Goal: Task Accomplishment & Management: Use online tool/utility

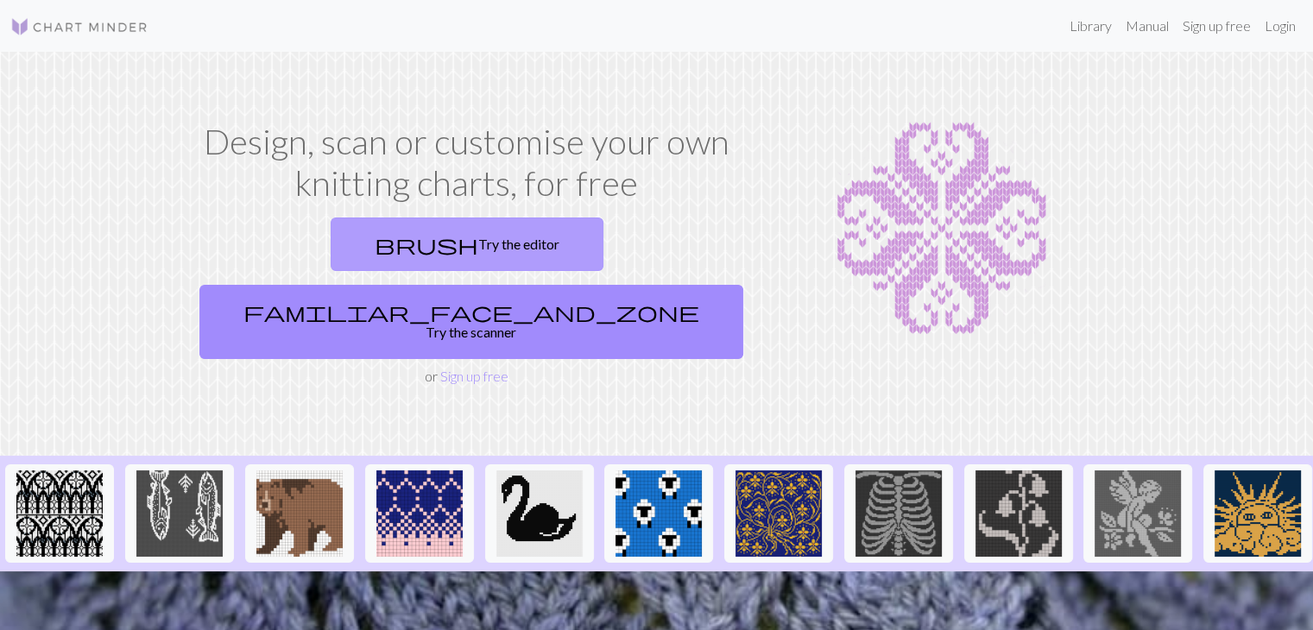
click at [381, 250] on link "brush Try the editor" at bounding box center [467, 245] width 273 height 54
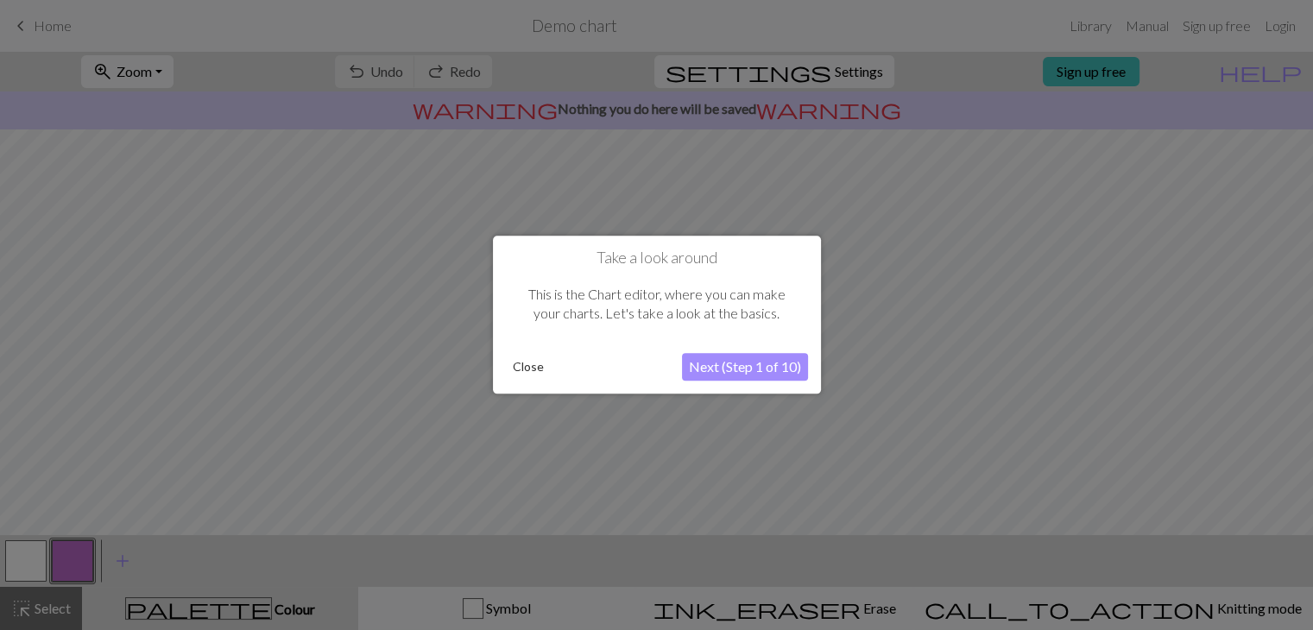
click at [540, 367] on button "Close" at bounding box center [528, 368] width 45 height 26
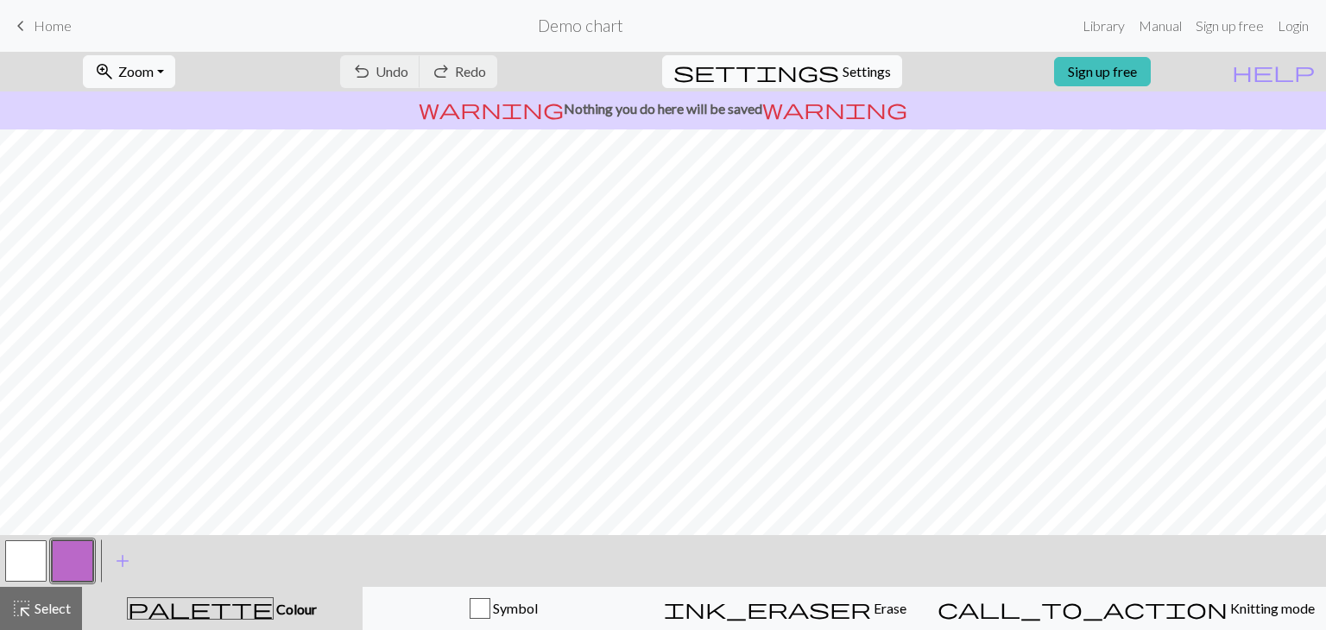
click at [861, 85] on button "settings Settings" at bounding box center [782, 71] width 240 height 33
select select "aran"
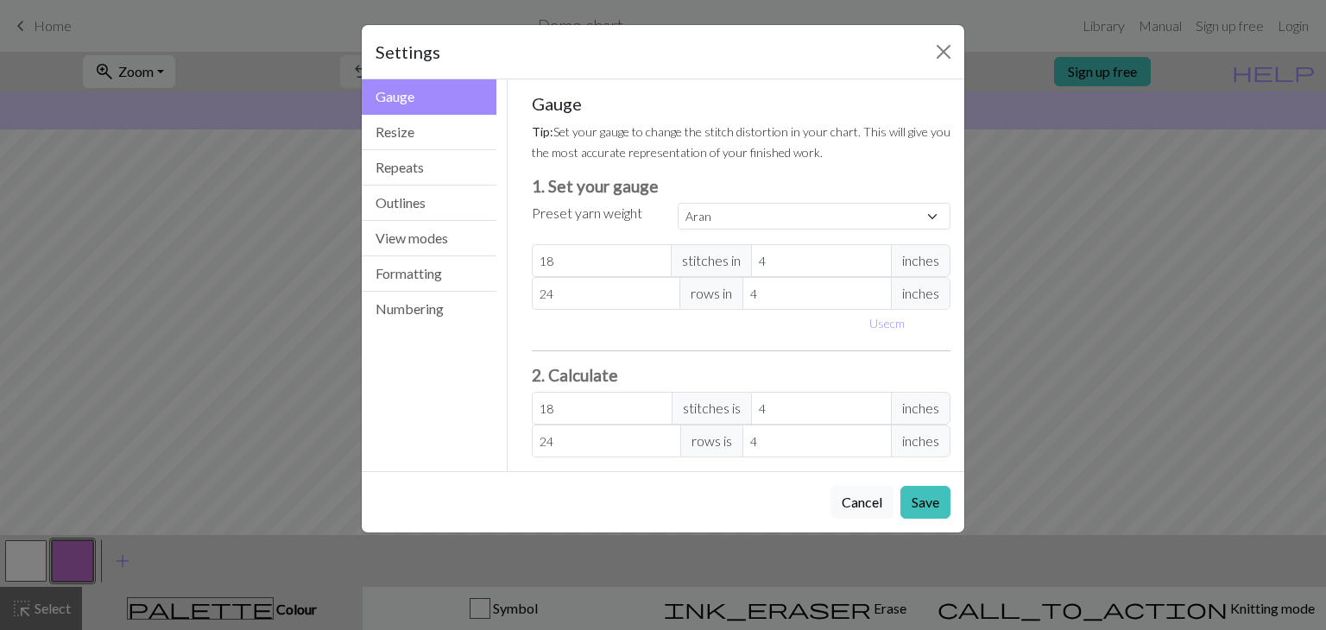
click at [1085, 287] on div "Settings Gauge Gauge Resize Repeats Outlines View modes Formatting Numbering Ga…" at bounding box center [663, 315] width 1326 height 630
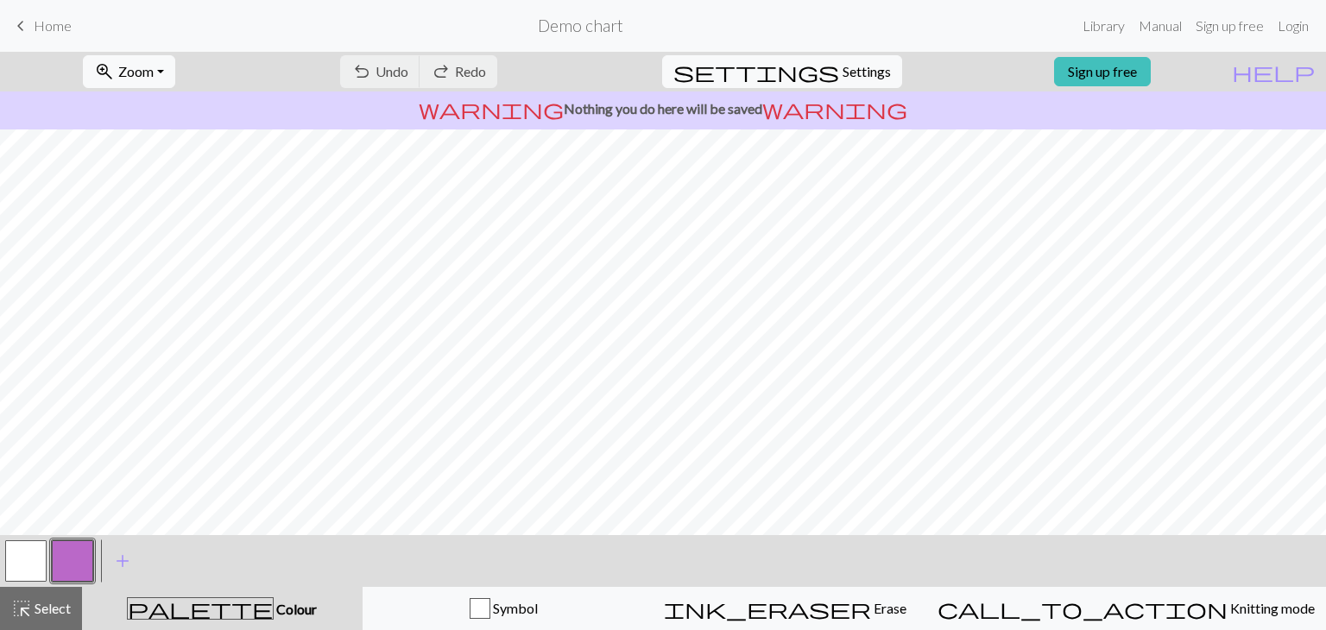
click at [24, 27] on span "keyboard_arrow_left" at bounding box center [20, 26] width 21 height 24
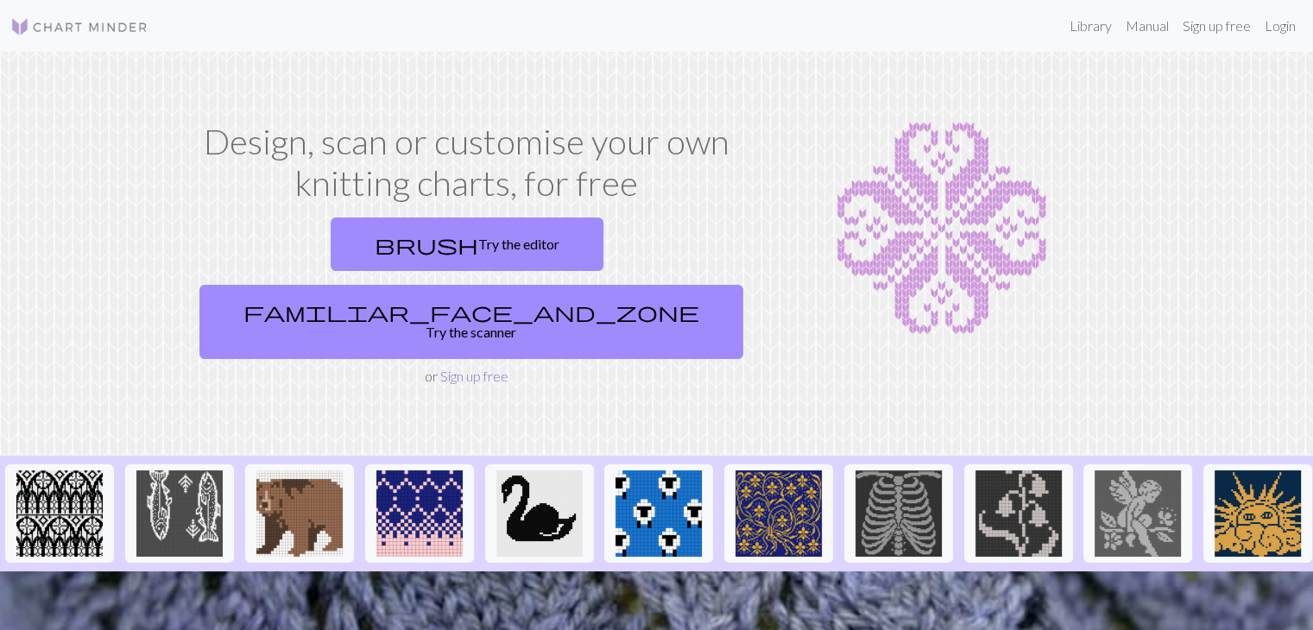
click at [476, 368] on link "Sign up free" at bounding box center [474, 376] width 68 height 16
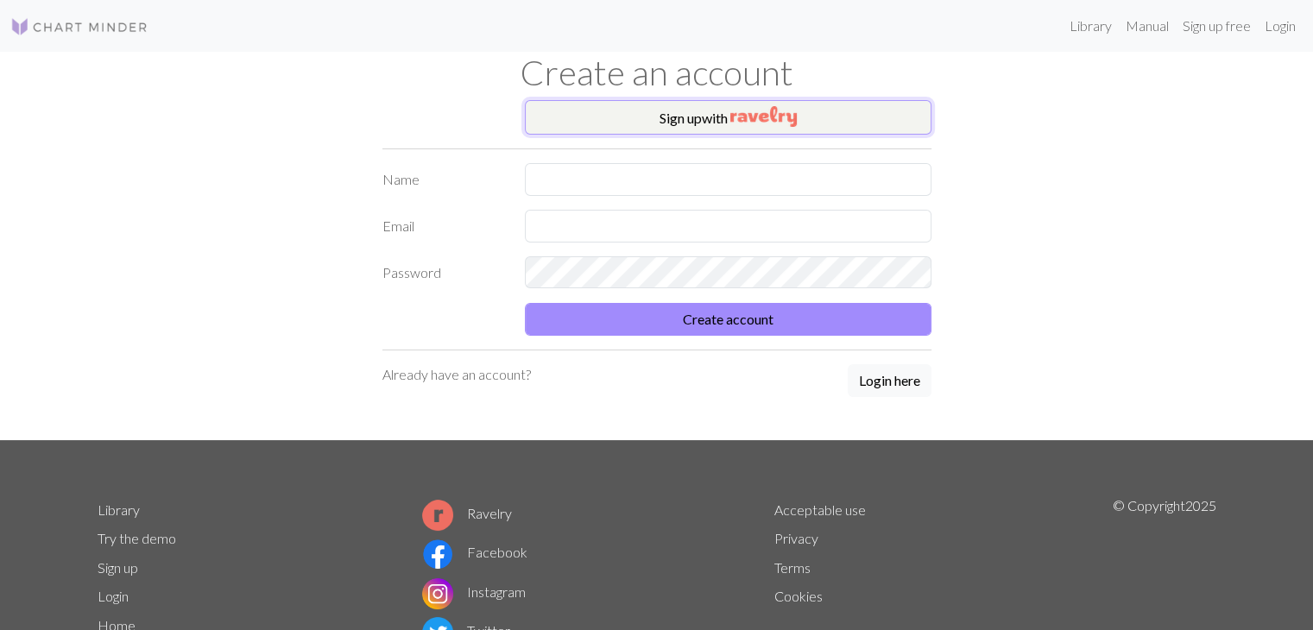
click at [622, 121] on button "Sign up with" at bounding box center [728, 117] width 407 height 35
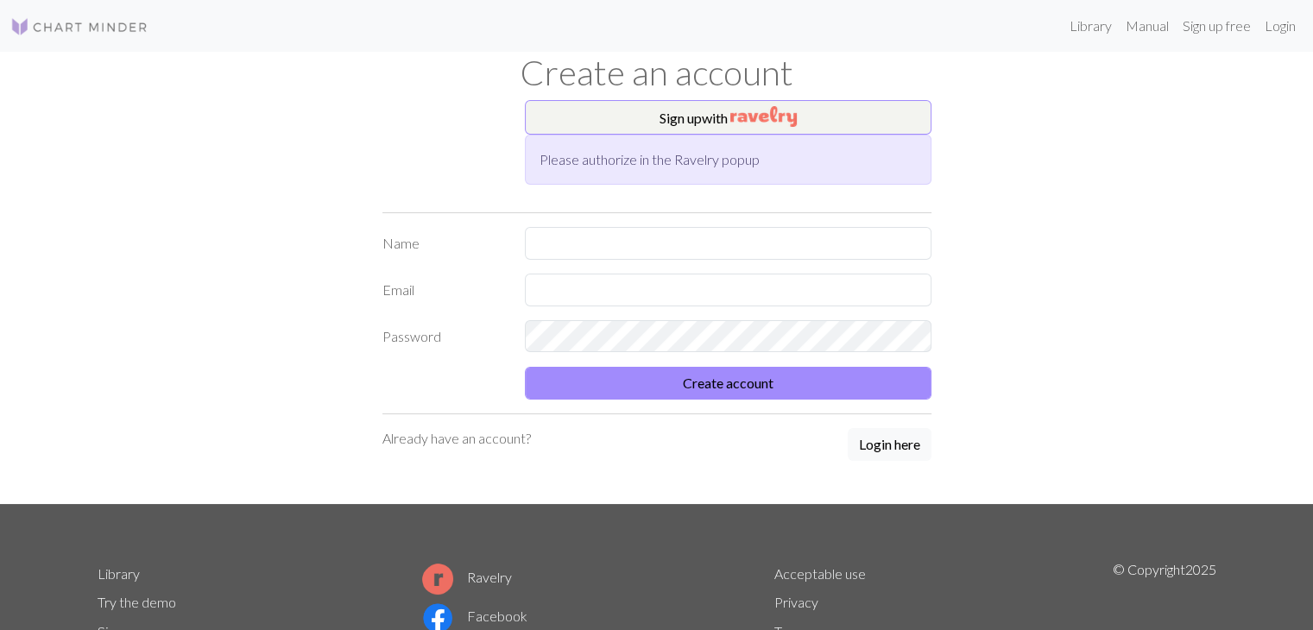
click at [597, 258] on div at bounding box center [727, 243] width 427 height 33
click at [597, 248] on input "text" at bounding box center [728, 243] width 407 height 33
click at [442, 233] on label "Name" at bounding box center [443, 243] width 142 height 33
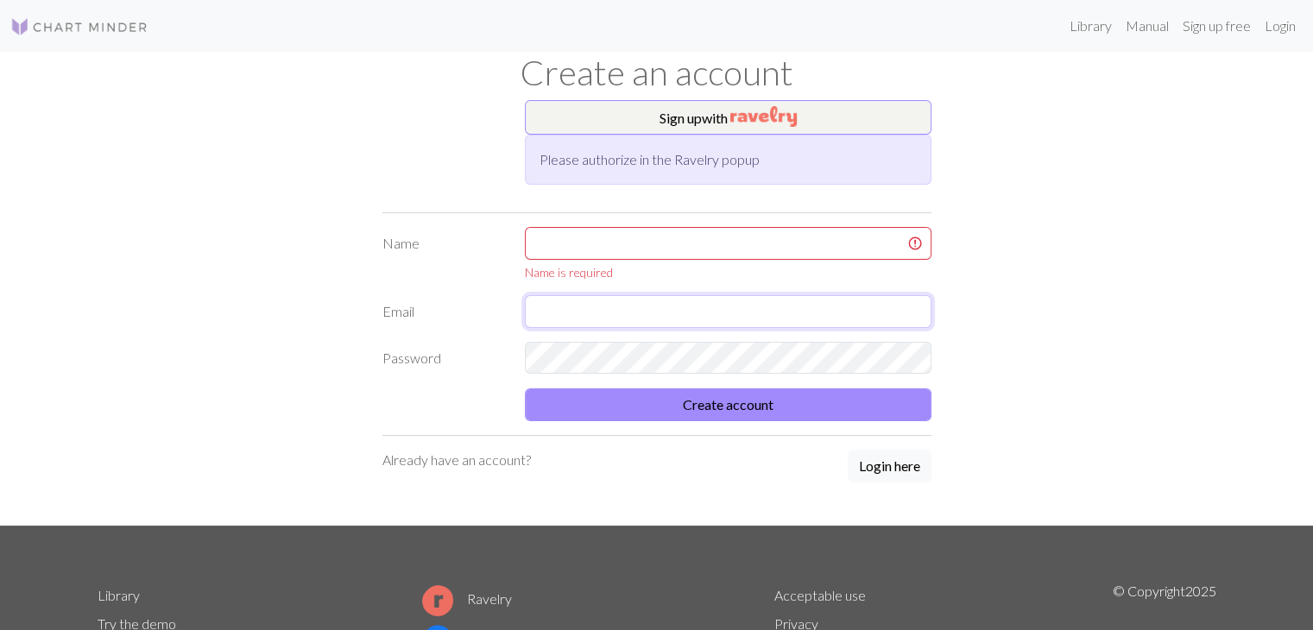
click at [589, 325] on input "text" at bounding box center [728, 311] width 407 height 33
type input "hamide.bytyci05@gmail.com"
click at [577, 259] on div "Name is required" at bounding box center [727, 254] width 427 height 54
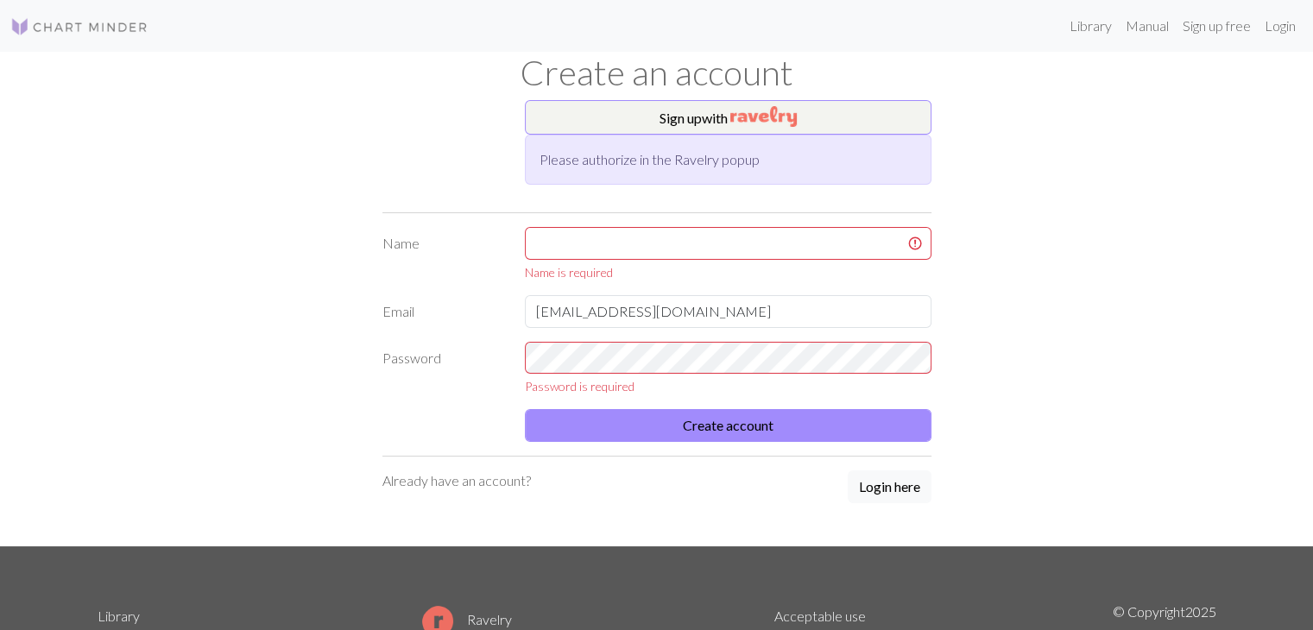
click at [234, 377] on div "Sign up with Please authorize in the Ravelry popup Name Name is required Email …" at bounding box center [656, 323] width 1139 height 446
click at [445, 492] on div "Already have an account? Login here" at bounding box center [656, 487] width 549 height 35
click at [447, 476] on p "Already have an account?" at bounding box center [456, 480] width 148 height 21
click at [905, 483] on button "Login here" at bounding box center [890, 486] width 84 height 33
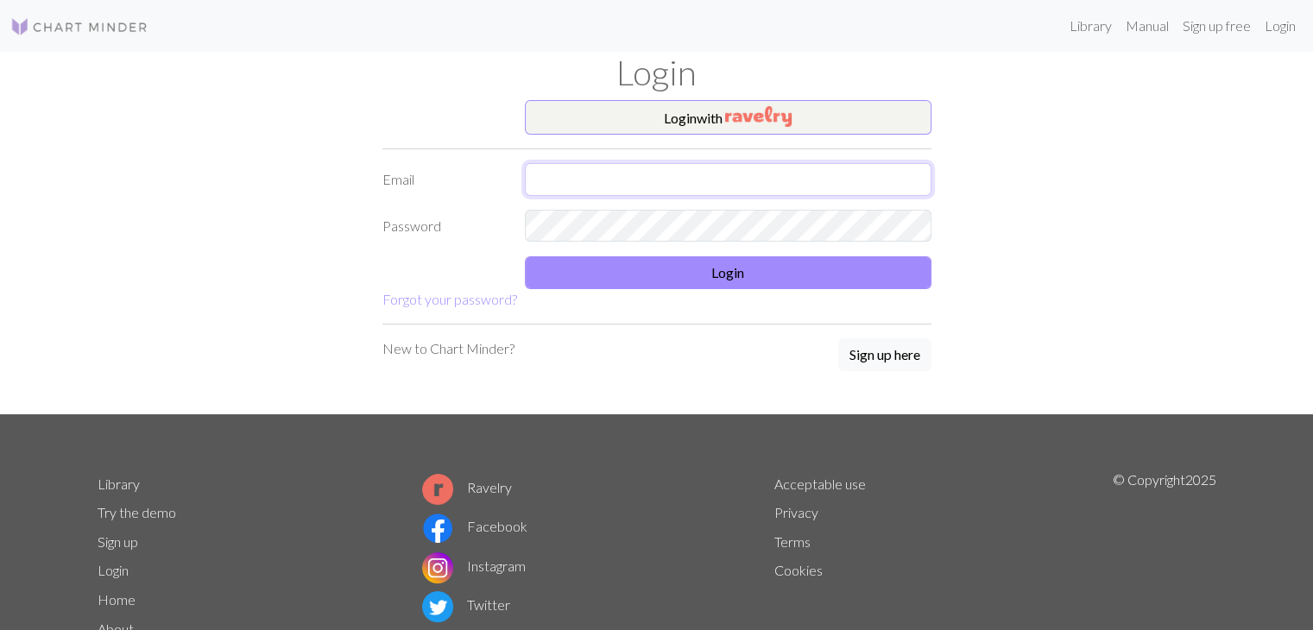
click at [664, 180] on input "text" at bounding box center [728, 179] width 407 height 33
type input "hamide.bytyci05@gmail.com"
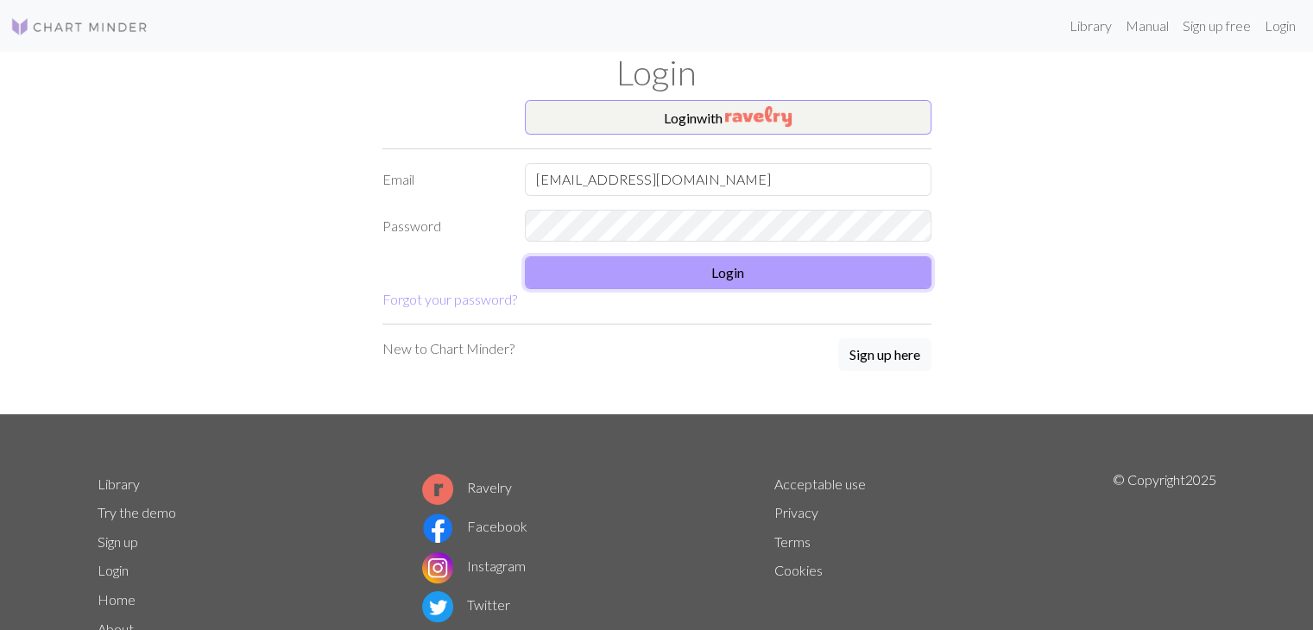
click at [754, 280] on button "Login" at bounding box center [728, 272] width 407 height 33
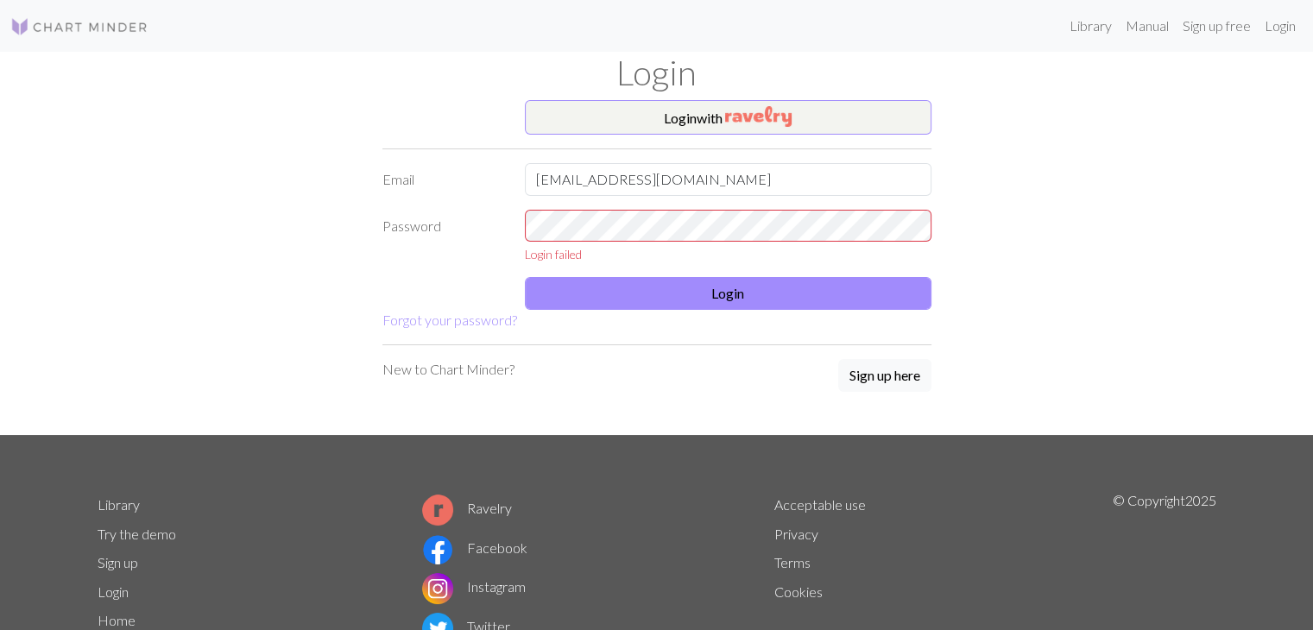
click at [972, 220] on div "Login with Email hamide.bytyci05@gmail.com Password Login failed Login Forgot y…" at bounding box center [656, 267] width 1139 height 335
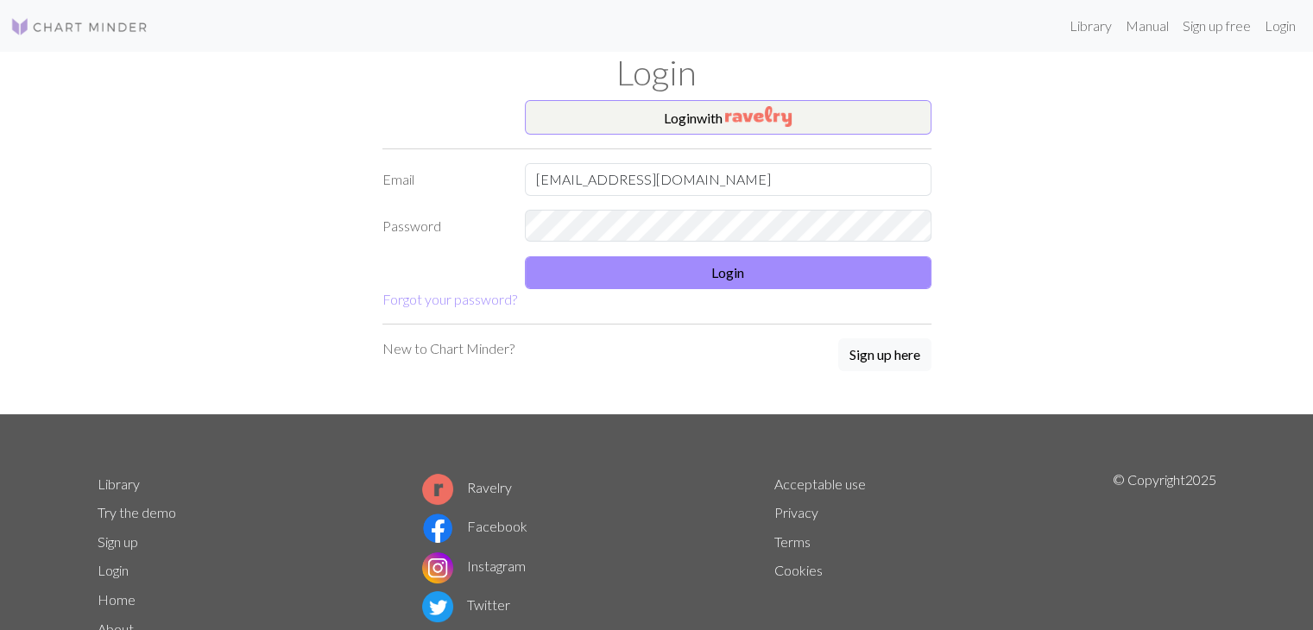
click at [833, 90] on h1 "Login" at bounding box center [656, 72] width 1139 height 41
click at [835, 103] on button "Login with" at bounding box center [728, 117] width 407 height 35
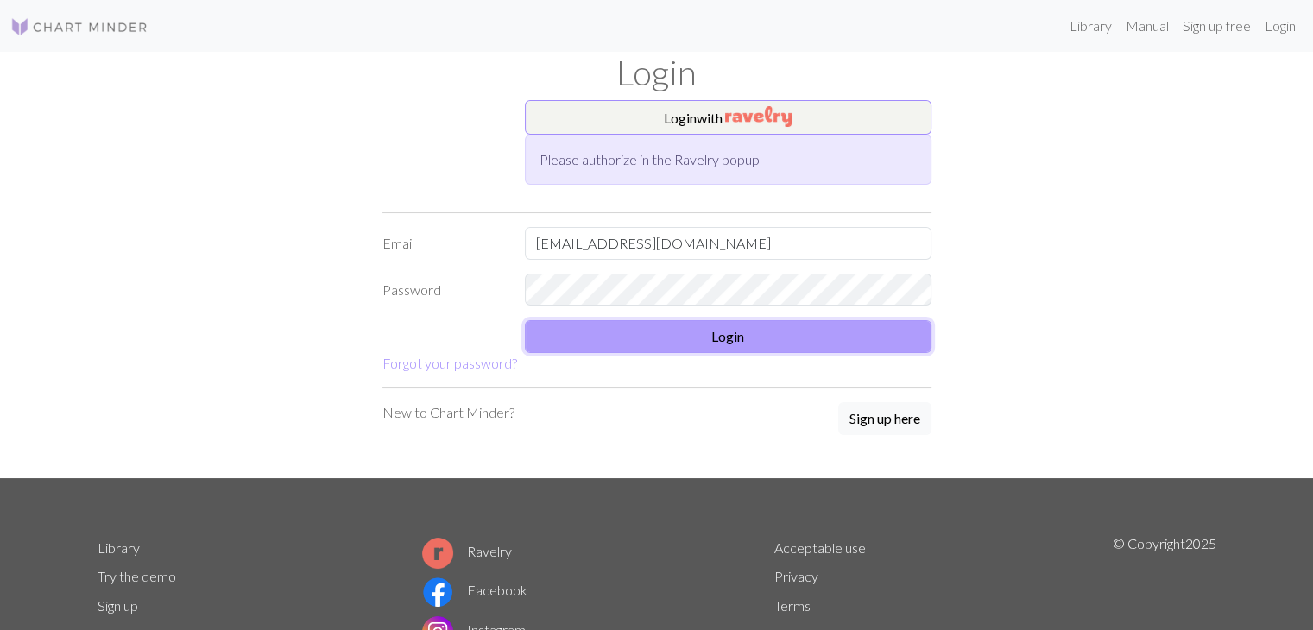
click at [626, 330] on button "Login" at bounding box center [728, 336] width 407 height 33
click at [684, 337] on button "Login" at bounding box center [728, 336] width 407 height 33
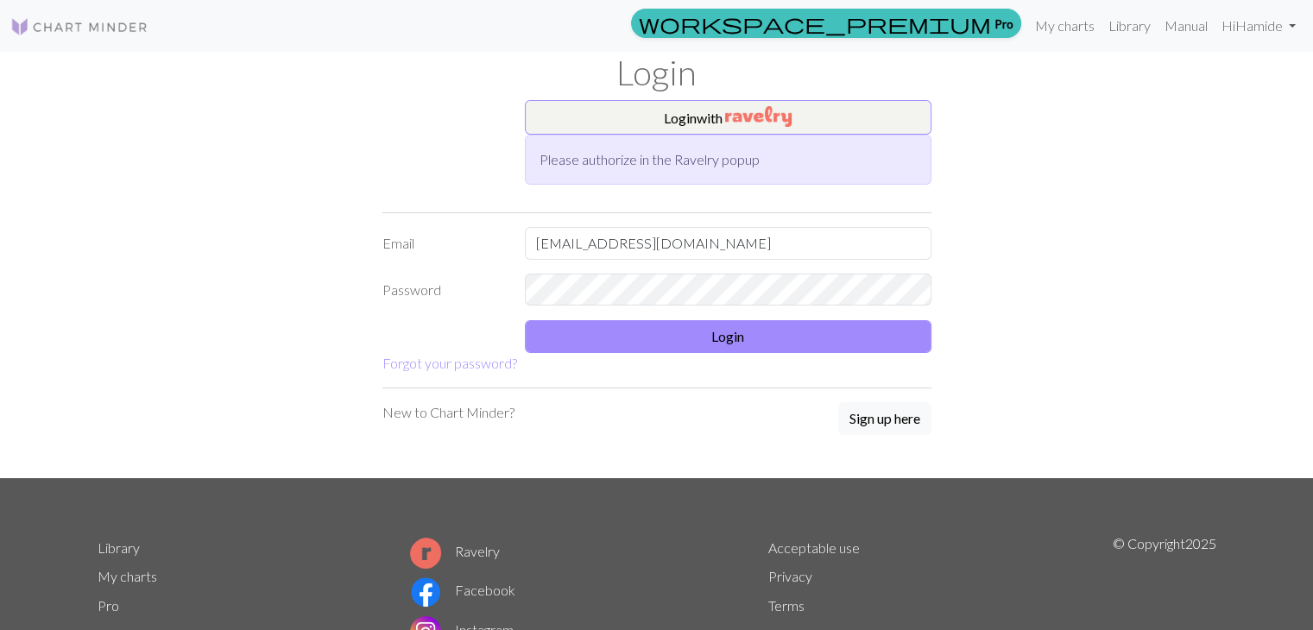
click at [331, 169] on div "Login with Please authorize in the Ravelry popup Email hamide.bytyci05@gmail.co…" at bounding box center [656, 289] width 1139 height 378
click at [722, 334] on button "Login" at bounding box center [728, 336] width 407 height 33
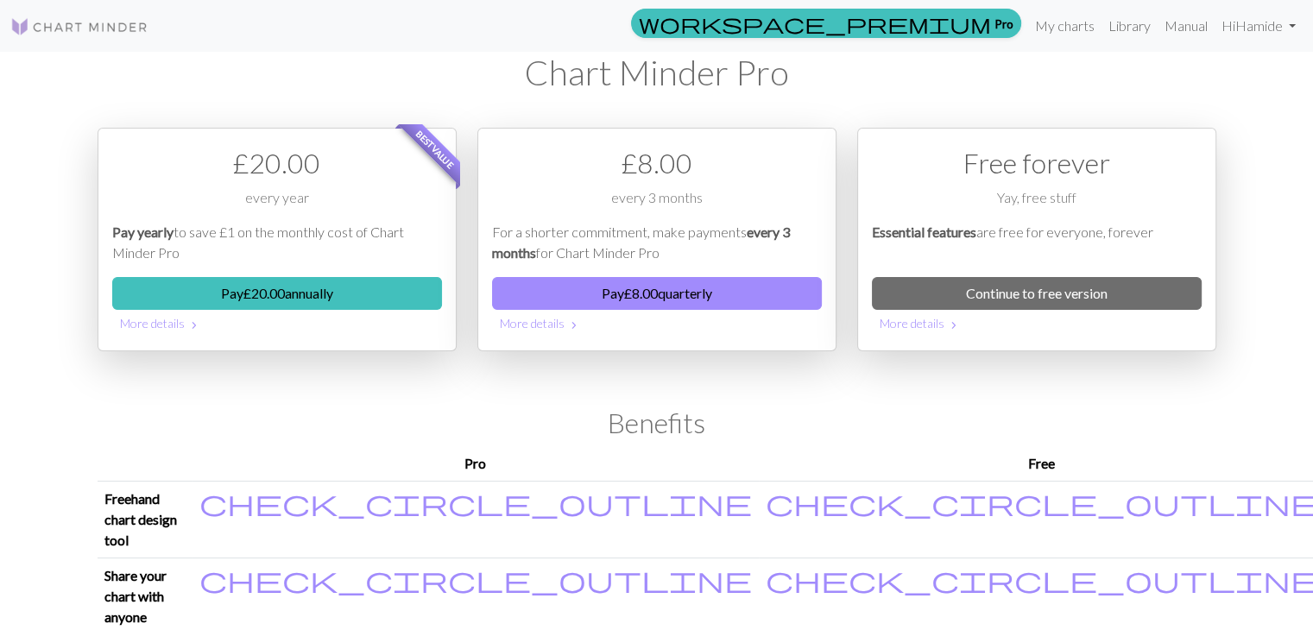
click at [635, 436] on h2 "Benefits" at bounding box center [657, 423] width 1119 height 33
click at [1044, 25] on link "My charts" at bounding box center [1064, 26] width 73 height 35
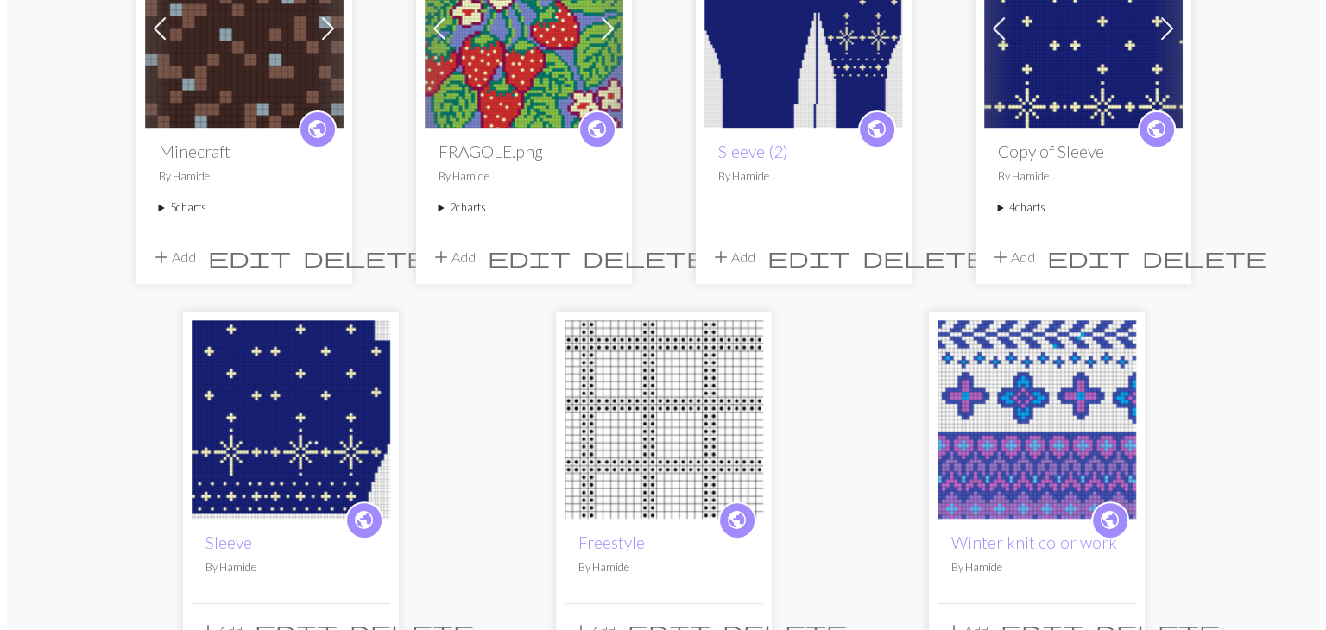
scroll to position [518, 0]
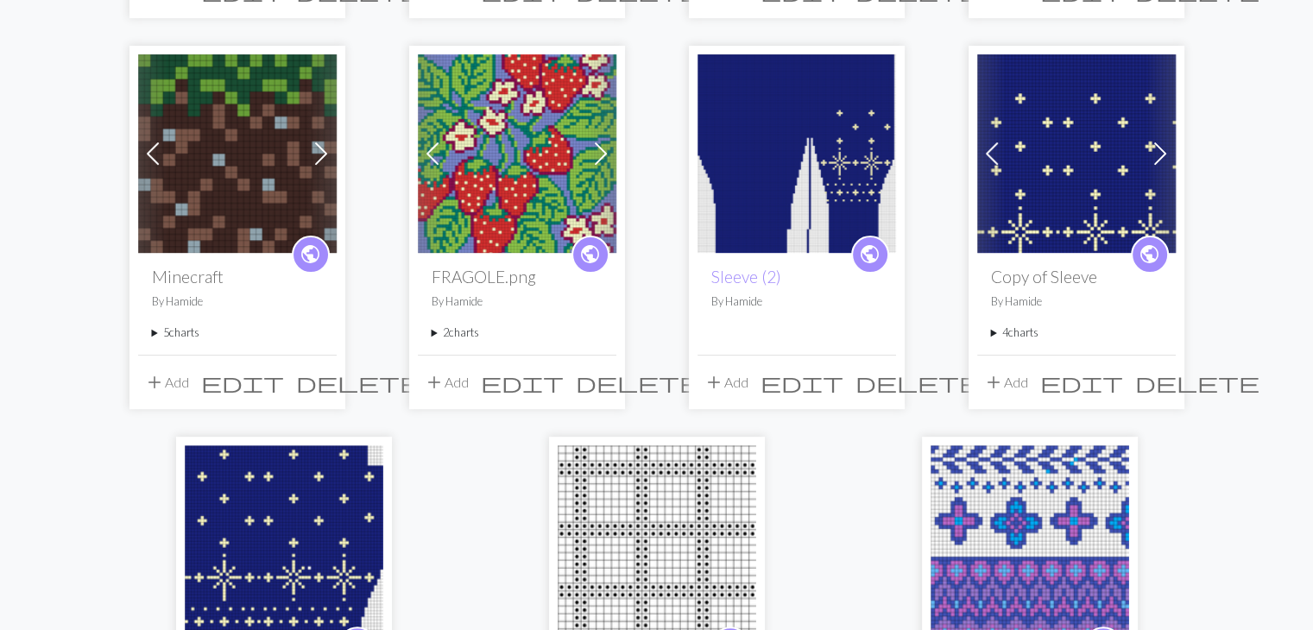
click at [843, 382] on span "edit" at bounding box center [801, 382] width 83 height 24
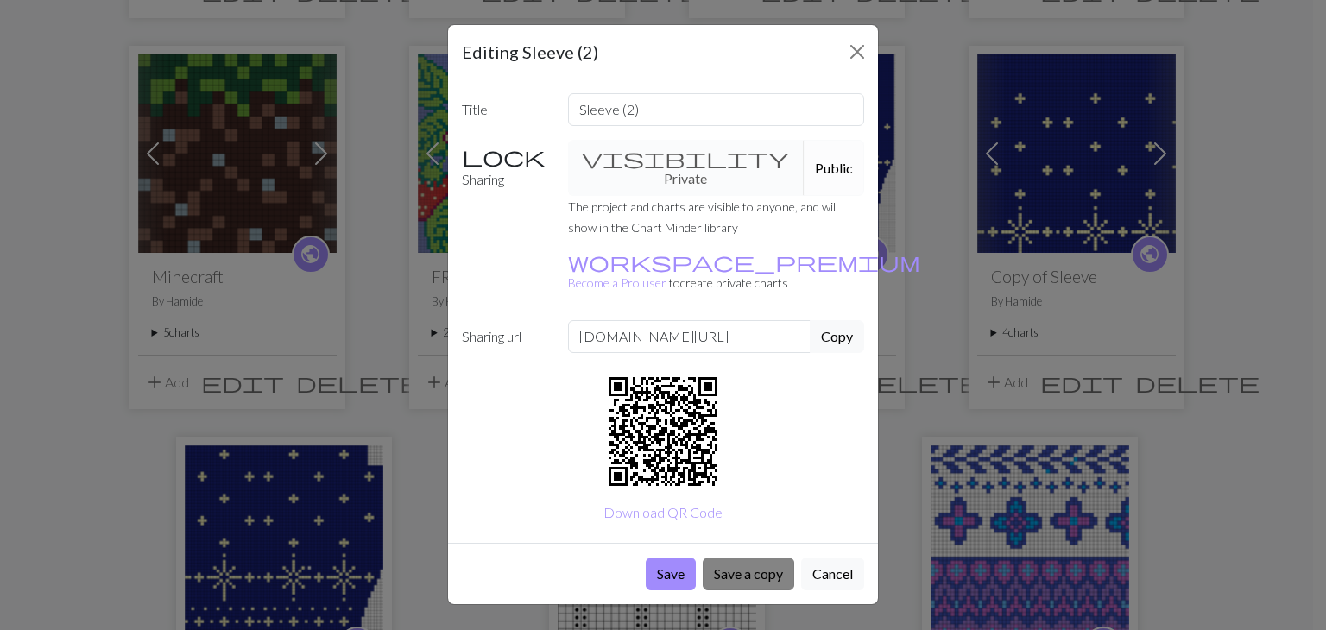
click at [727, 558] on button "Save a copy" at bounding box center [748, 574] width 91 height 33
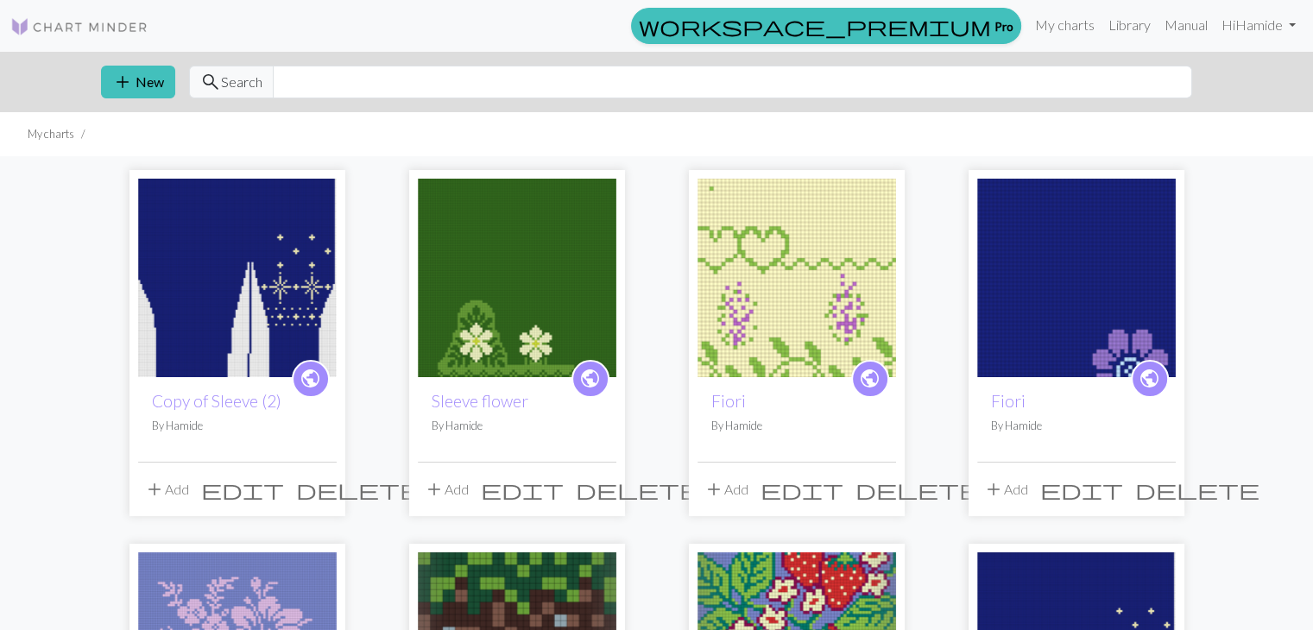
click at [280, 300] on img at bounding box center [237, 278] width 199 height 199
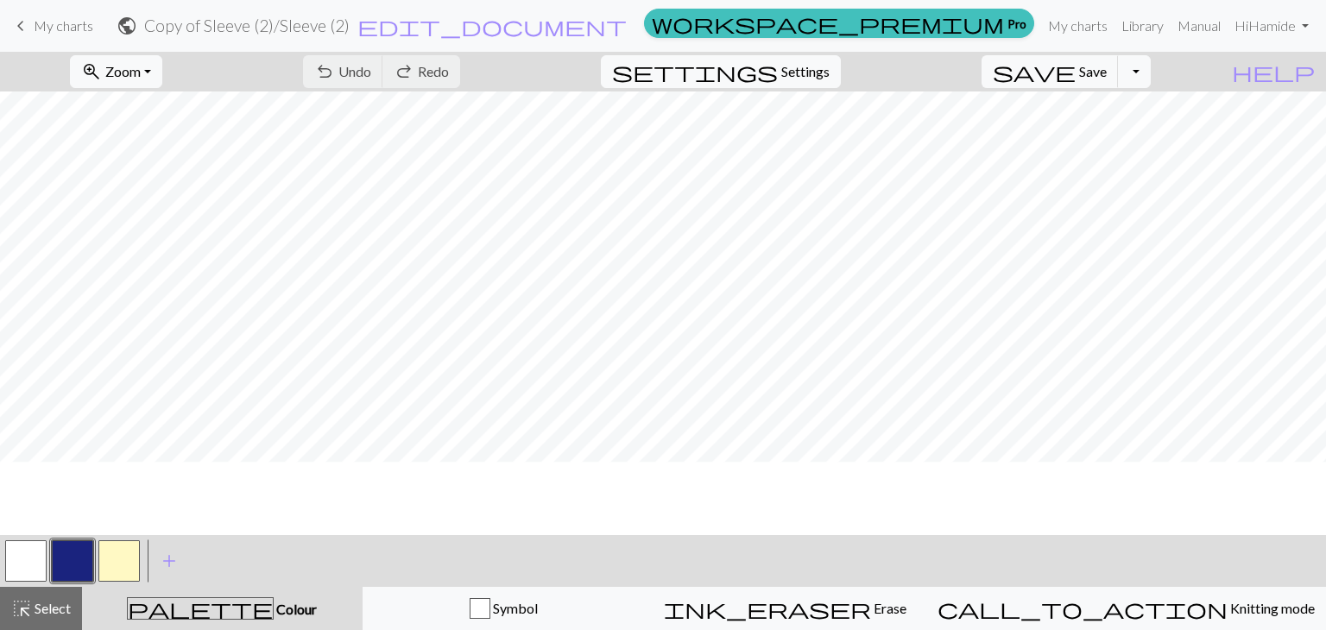
scroll to position [1287, 0]
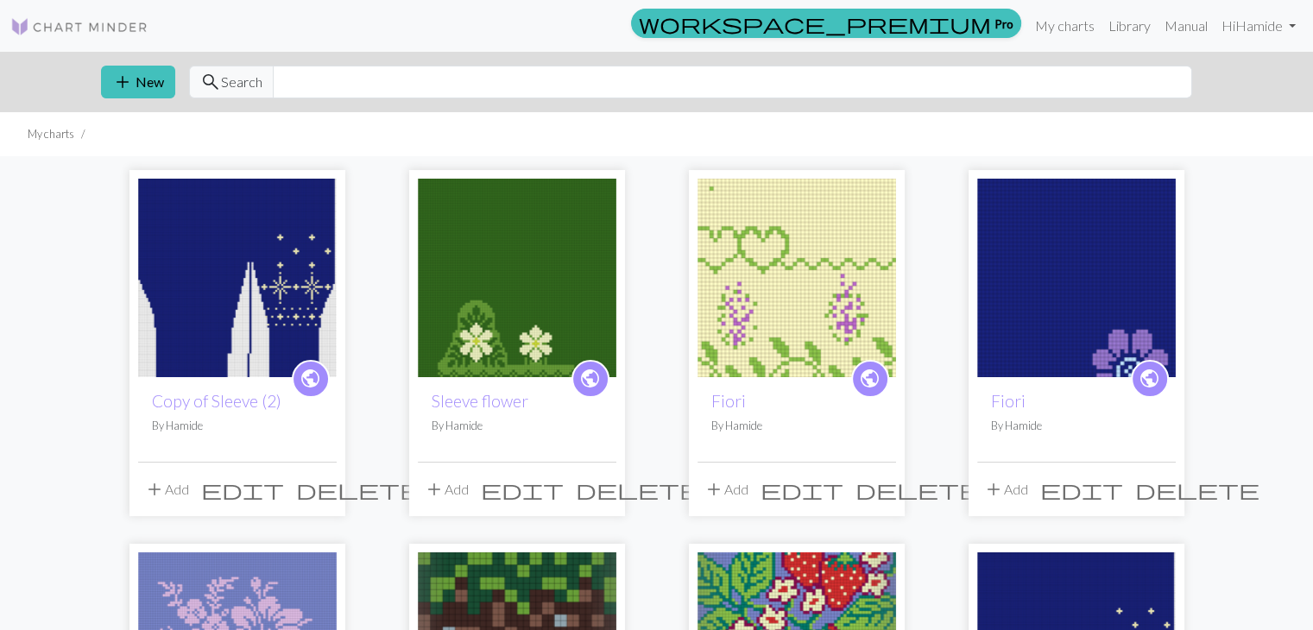
click at [148, 262] on img at bounding box center [237, 278] width 199 height 199
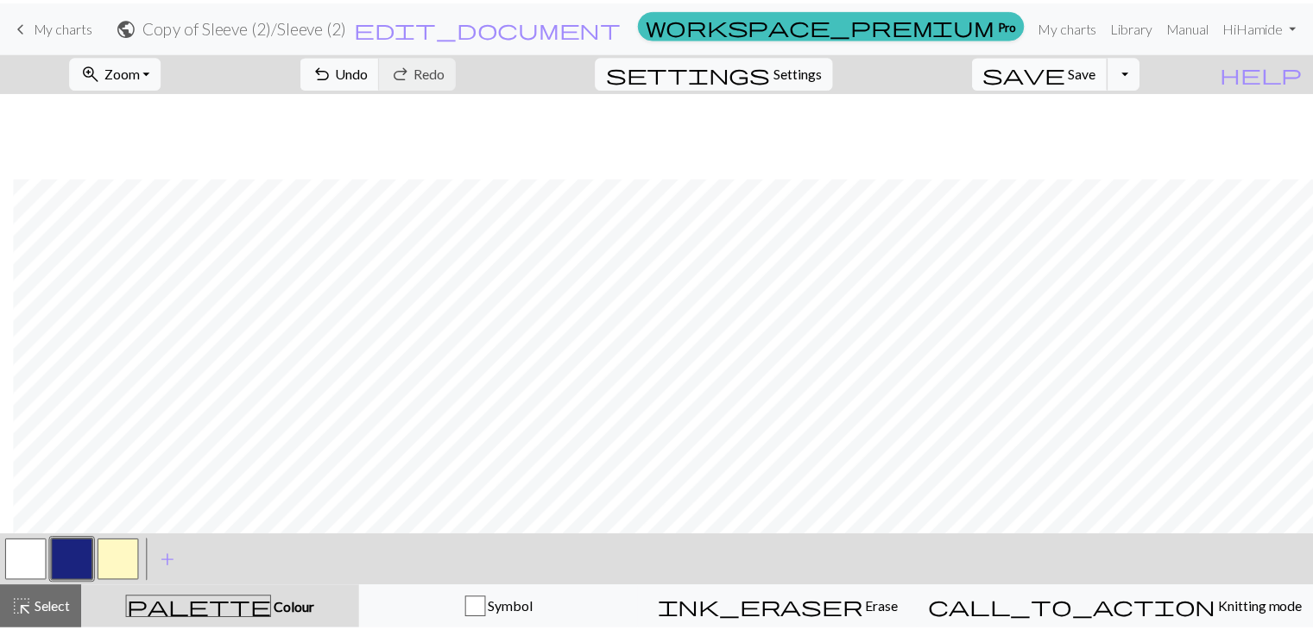
scroll to position [1122, 1078]
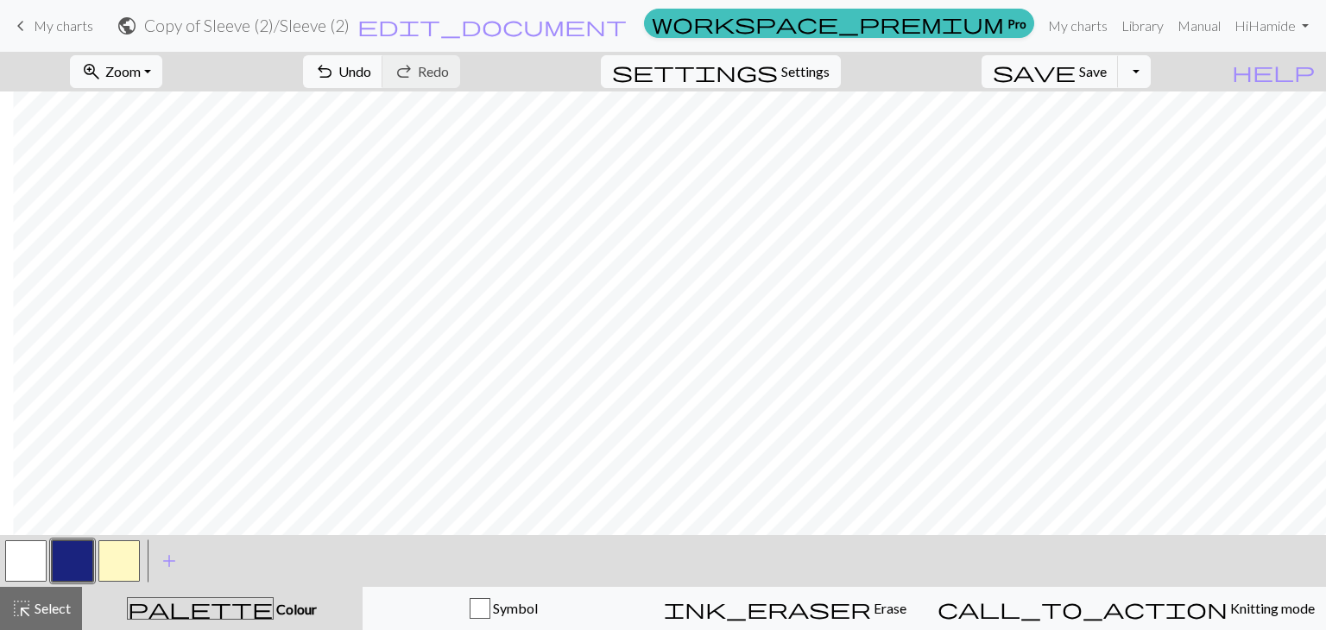
click at [21, 22] on span "keyboard_arrow_left" at bounding box center [20, 26] width 21 height 24
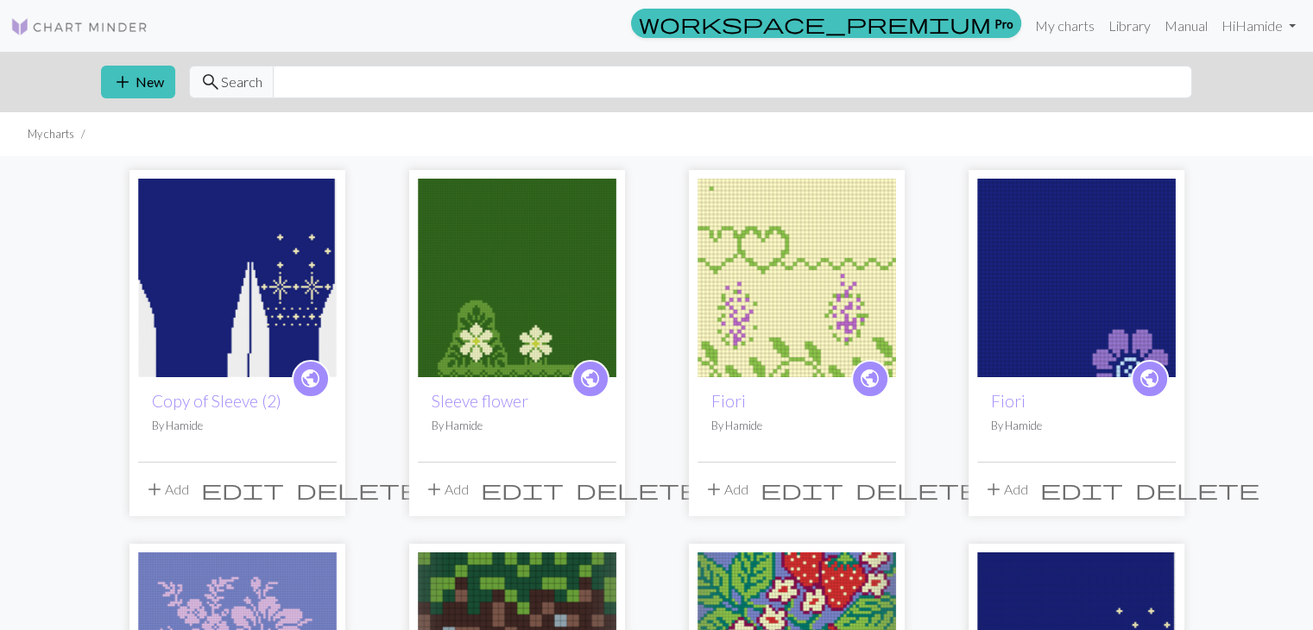
click at [268, 276] on img at bounding box center [237, 278] width 199 height 199
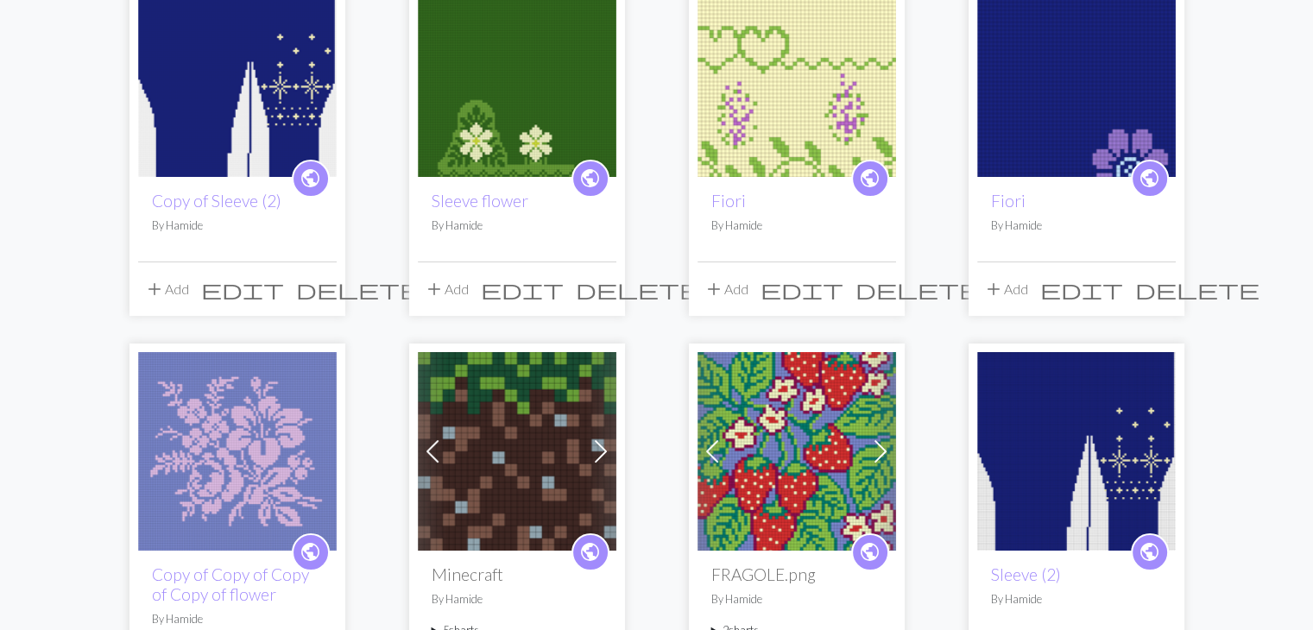
scroll to position [173, 0]
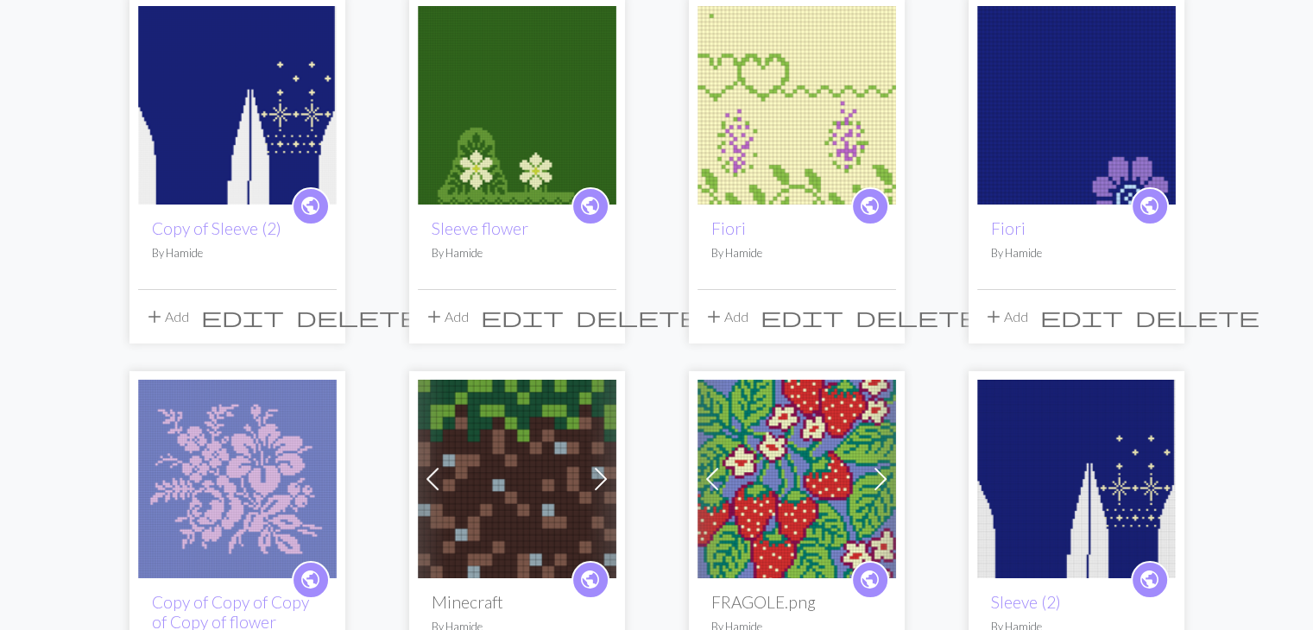
click at [1039, 136] on img at bounding box center [1076, 105] width 199 height 199
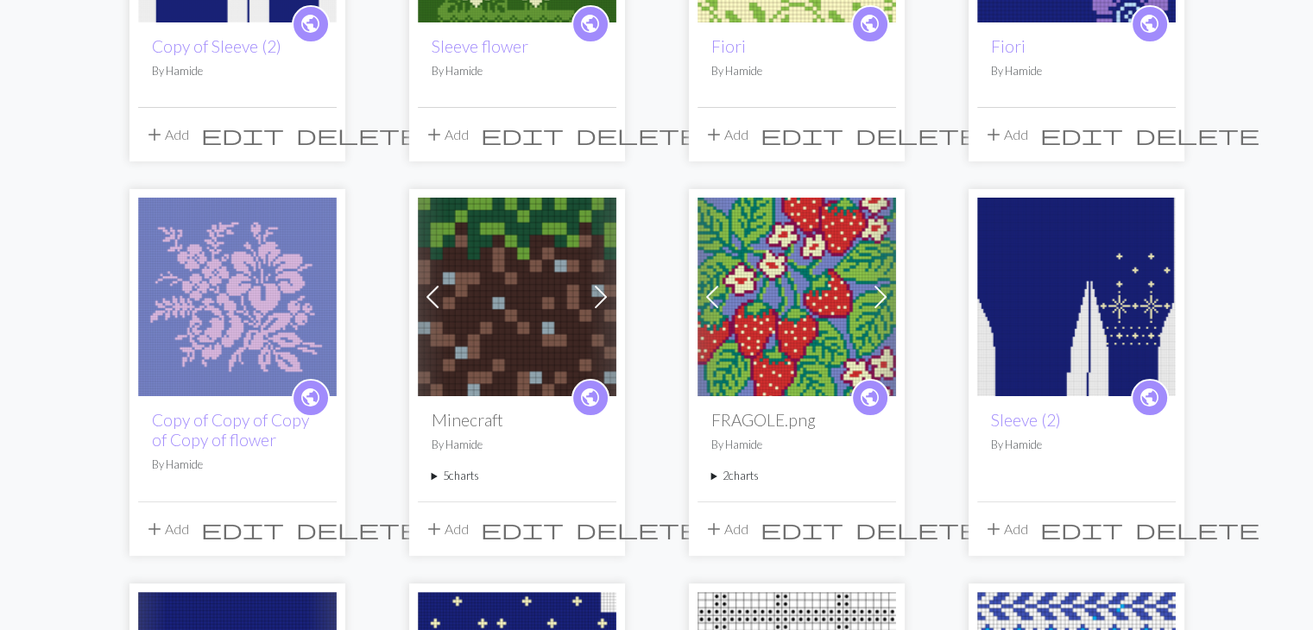
scroll to position [345, 0]
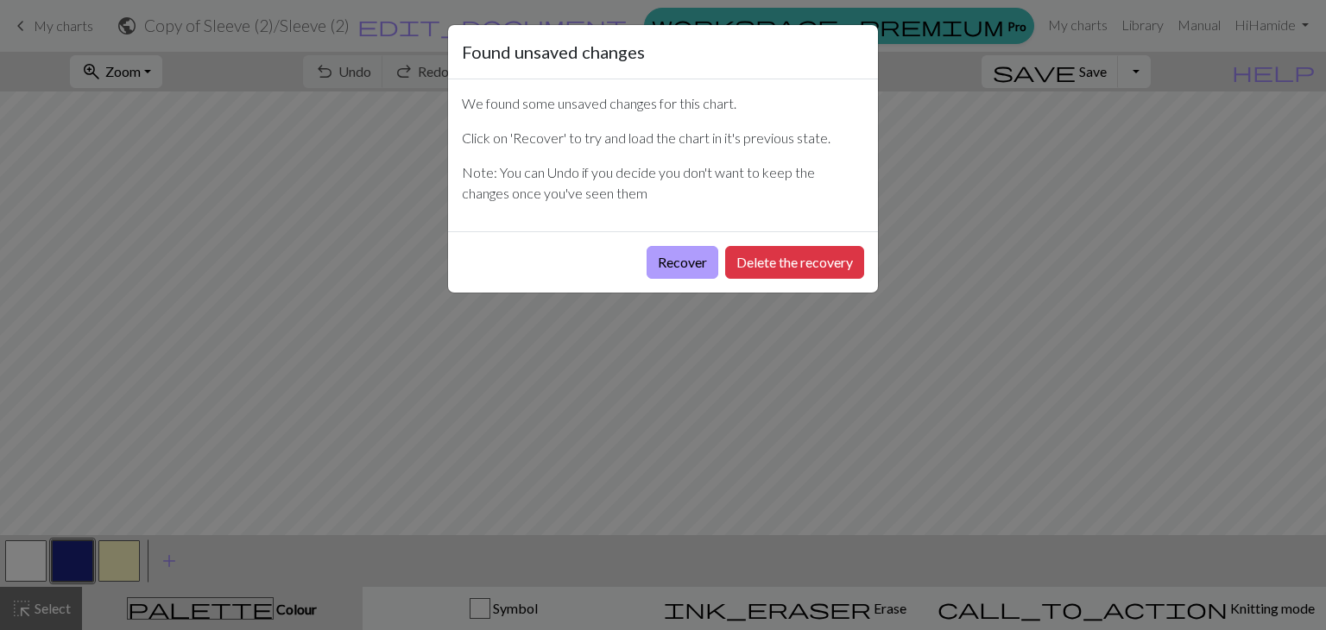
click at [696, 262] on button "Recover" at bounding box center [683, 262] width 72 height 33
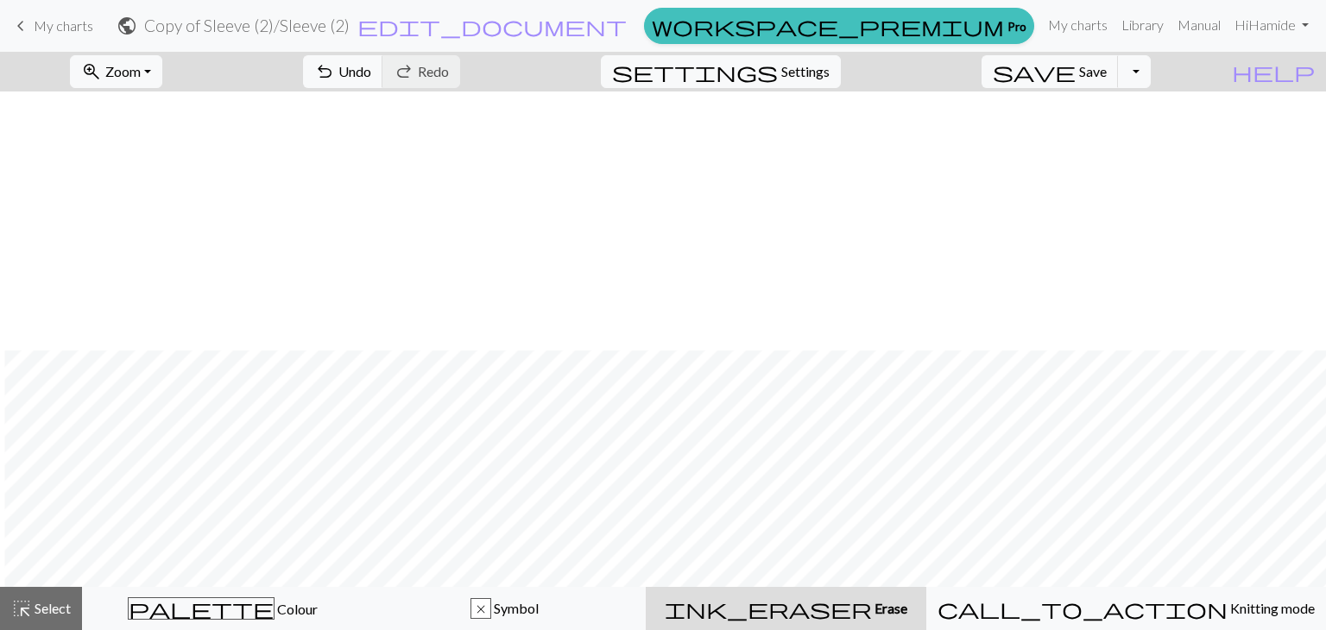
scroll to position [441, 4]
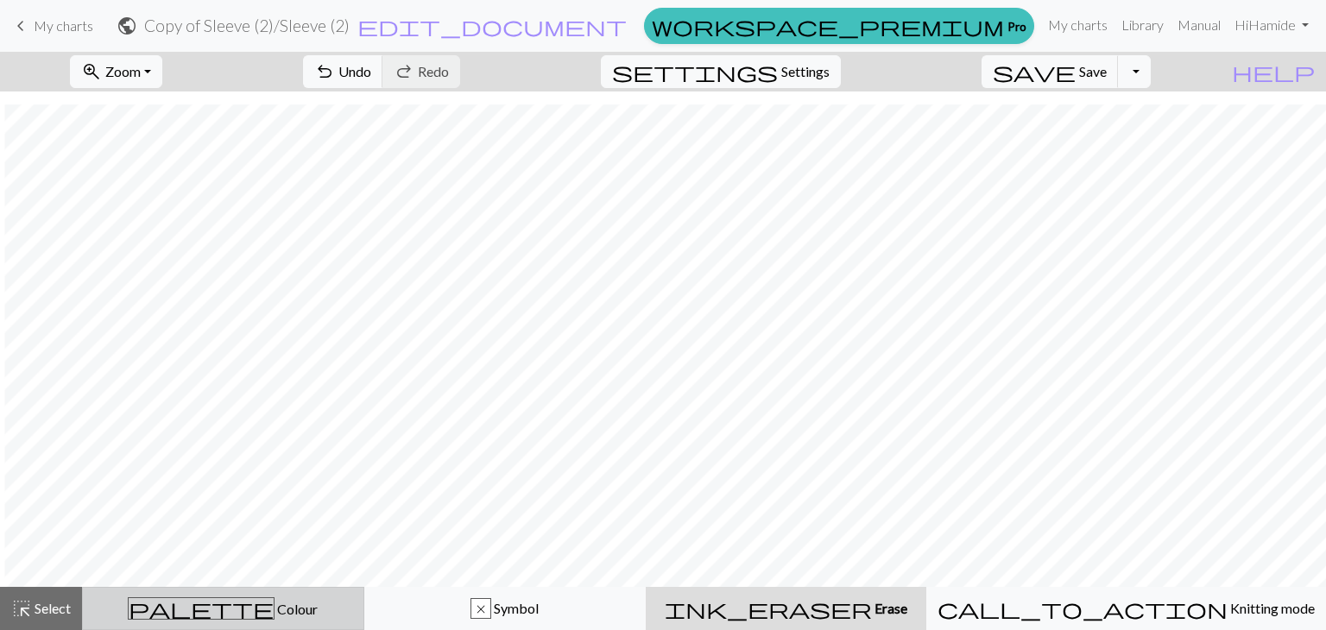
click at [169, 610] on div "palette Colour Colour" at bounding box center [223, 608] width 260 height 22
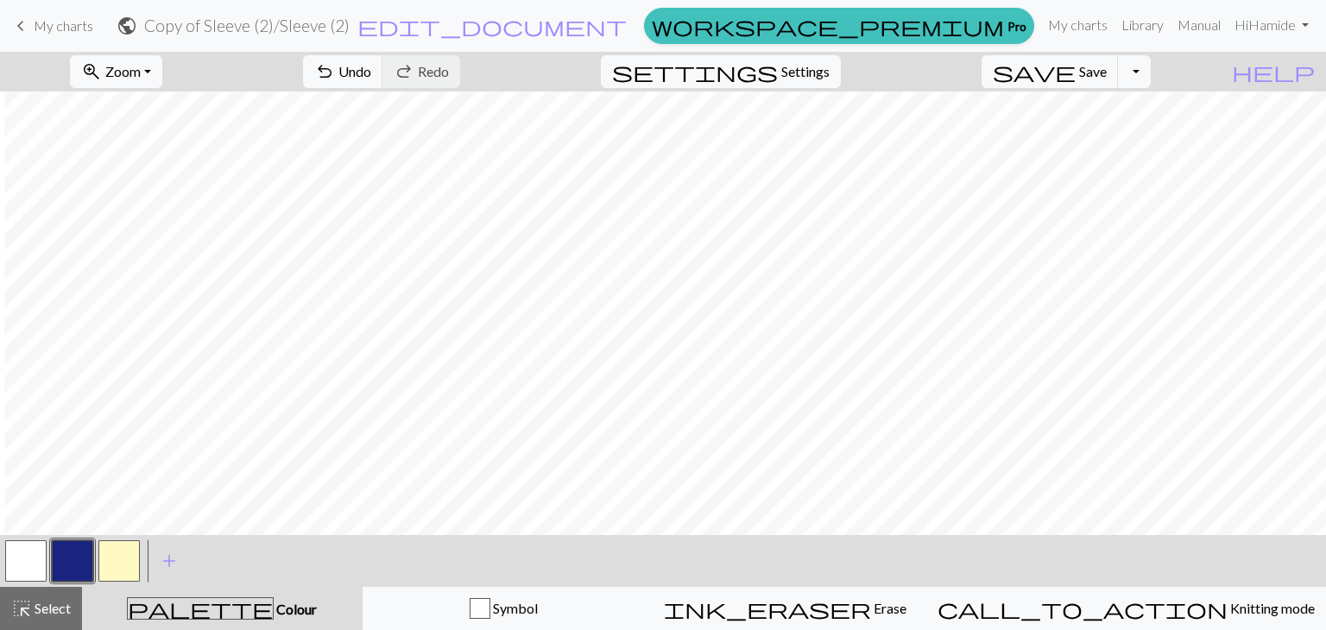
click at [35, 575] on button "button" at bounding box center [25, 560] width 41 height 41
click at [66, 562] on button "button" at bounding box center [72, 560] width 41 height 41
click at [141, 73] on span "Zoom" at bounding box center [122, 71] width 35 height 16
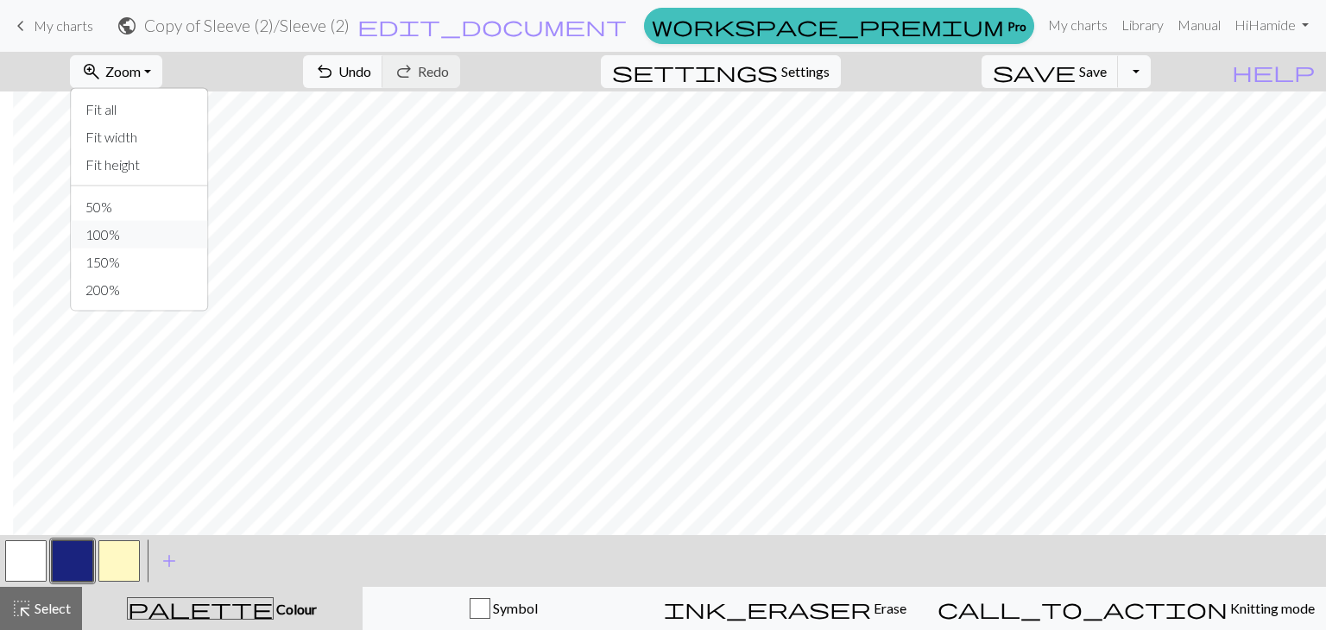
click at [168, 221] on button "100%" at bounding box center [140, 235] width 136 height 28
click at [112, 571] on button "button" at bounding box center [118, 560] width 41 height 41
click at [72, 571] on button "button" at bounding box center [72, 560] width 41 height 41
click at [73, 564] on button "button" at bounding box center [72, 560] width 41 height 41
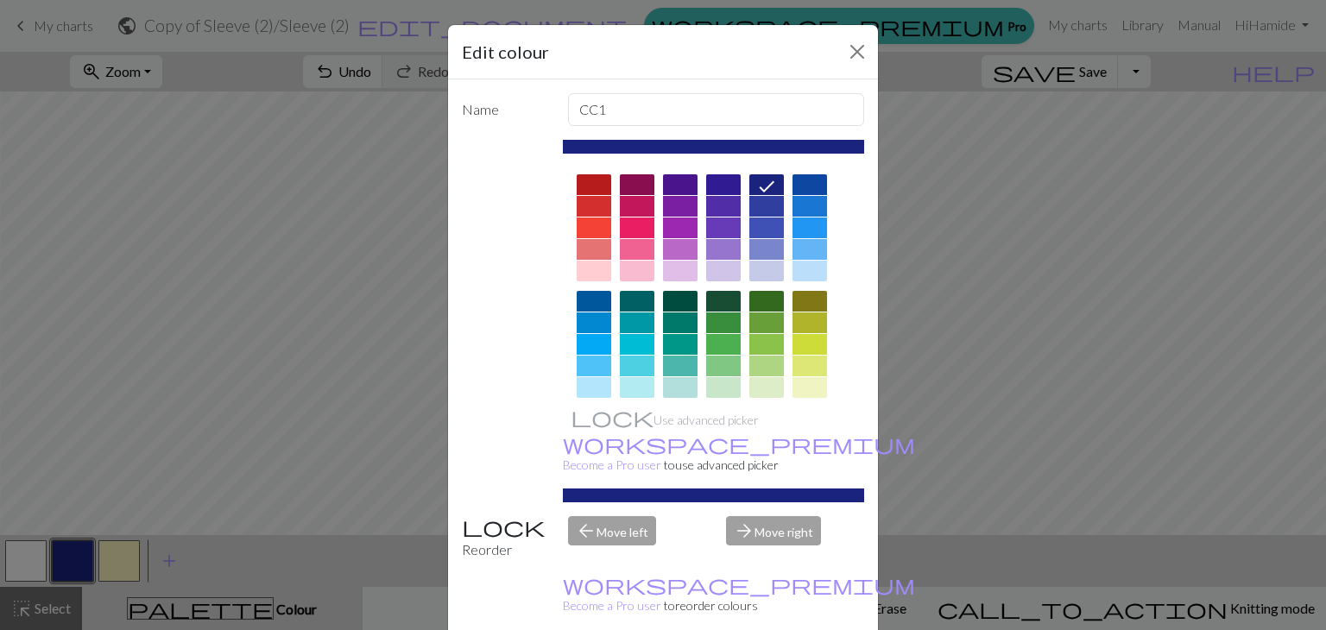
click at [79, 559] on div "Edit colour Name CC1 Use advanced picker workspace_premium Become a Pro user to…" at bounding box center [663, 315] width 1326 height 630
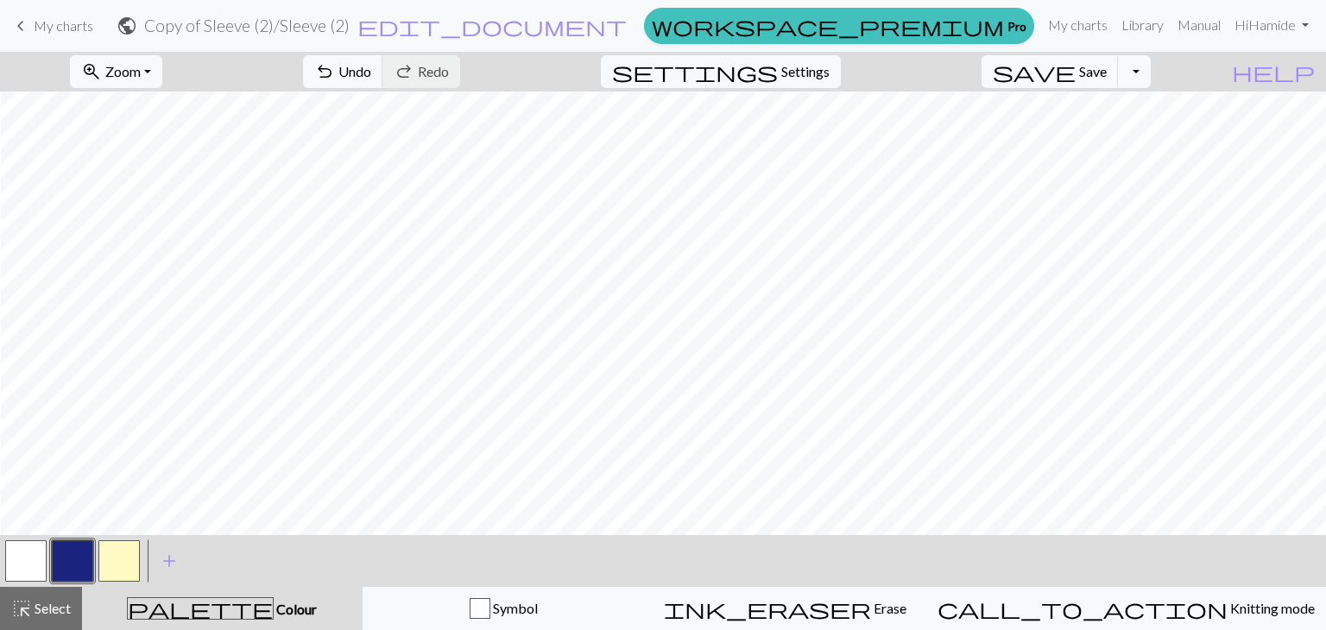
click at [135, 558] on button "button" at bounding box center [118, 560] width 41 height 41
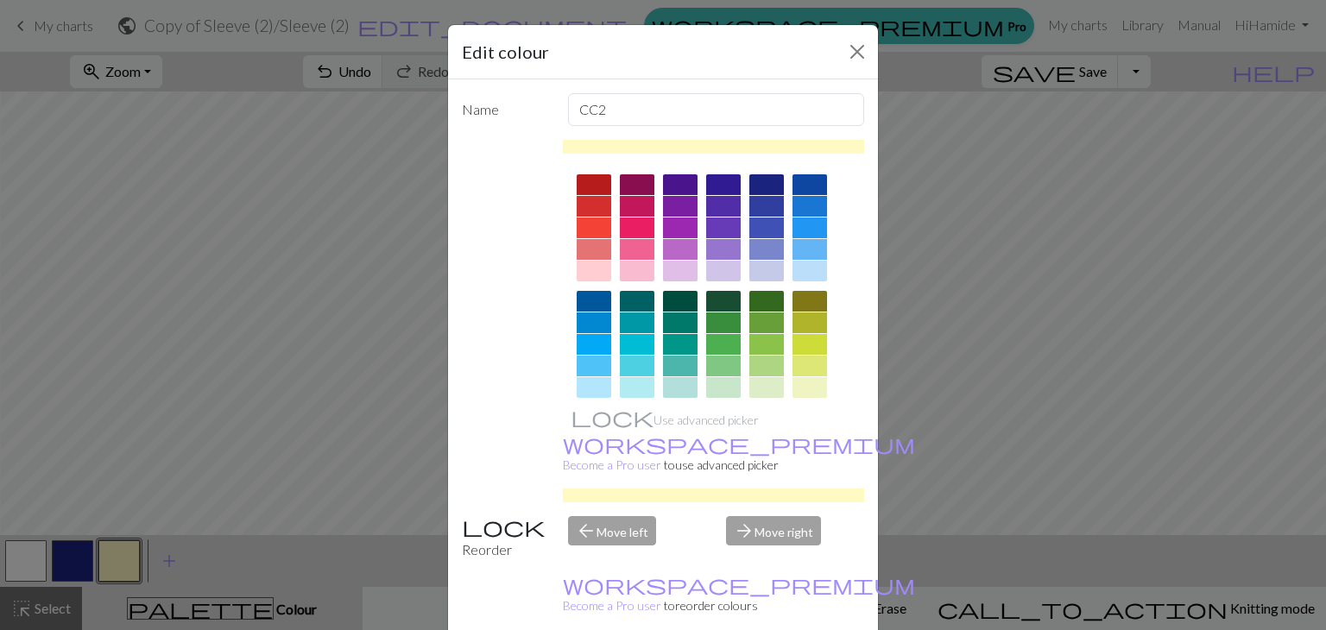
click at [715, 233] on div at bounding box center [723, 228] width 35 height 21
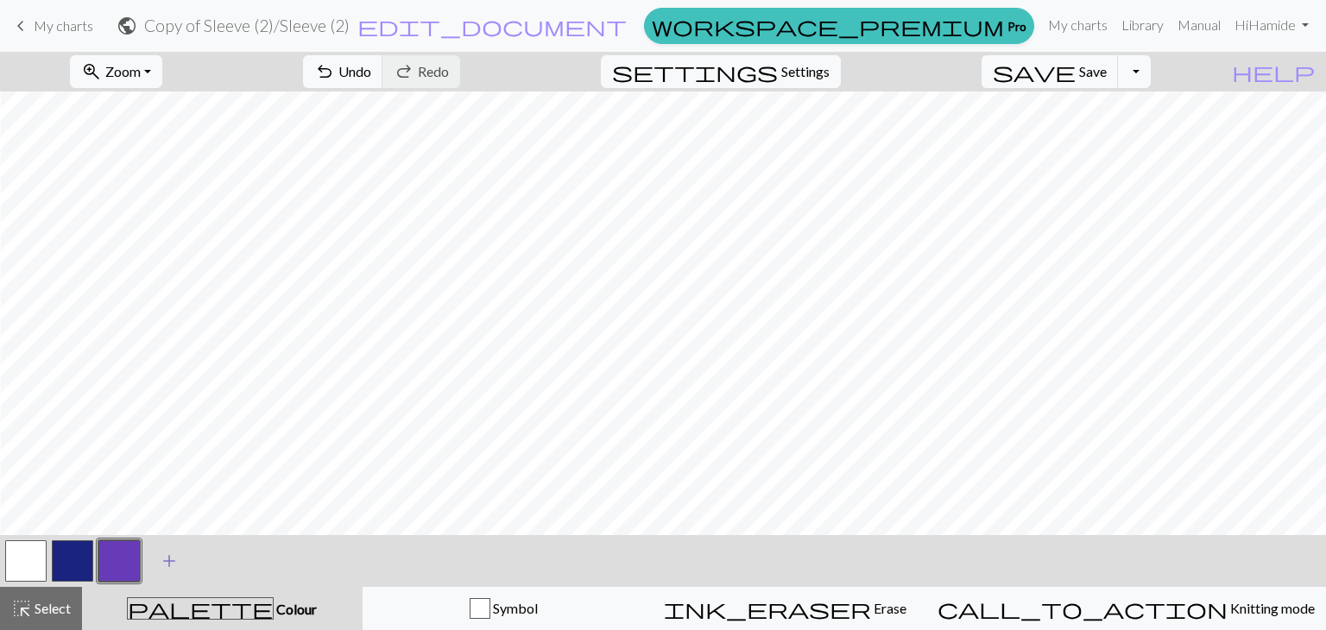
click at [167, 562] on span "add" at bounding box center [169, 561] width 21 height 24
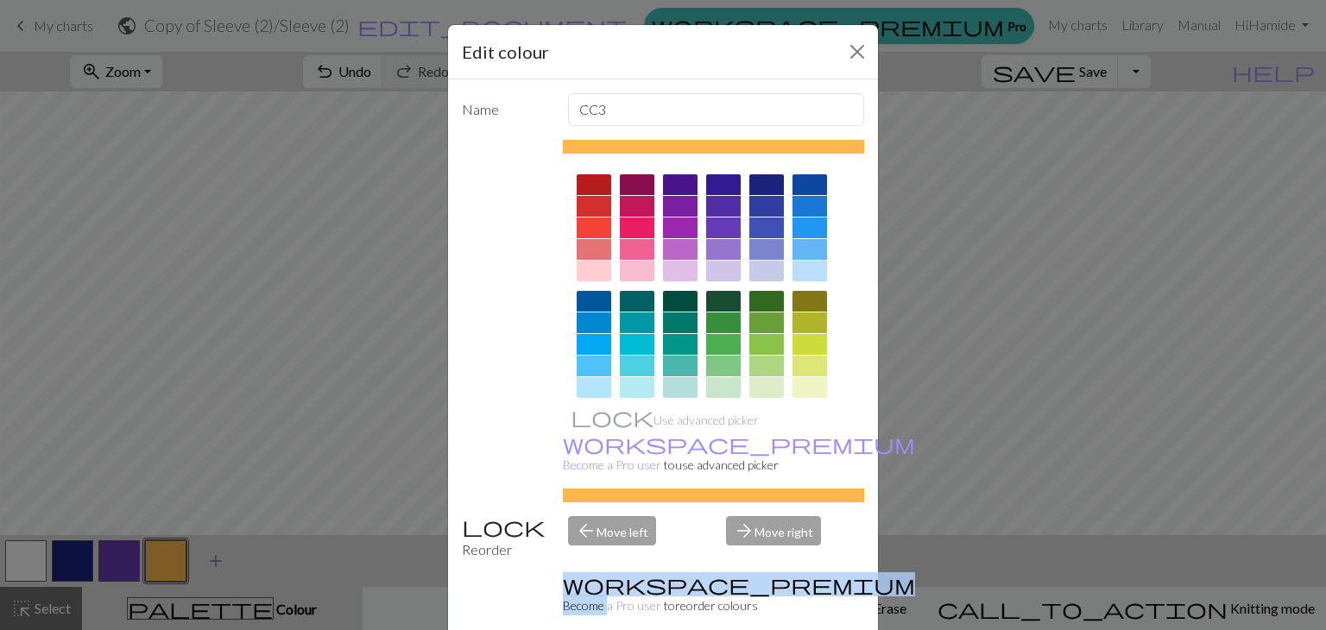
click at [167, 562] on div "Edit colour Name CC3 Use advanced picker workspace_premium Become a Pro user to…" at bounding box center [663, 315] width 1326 height 630
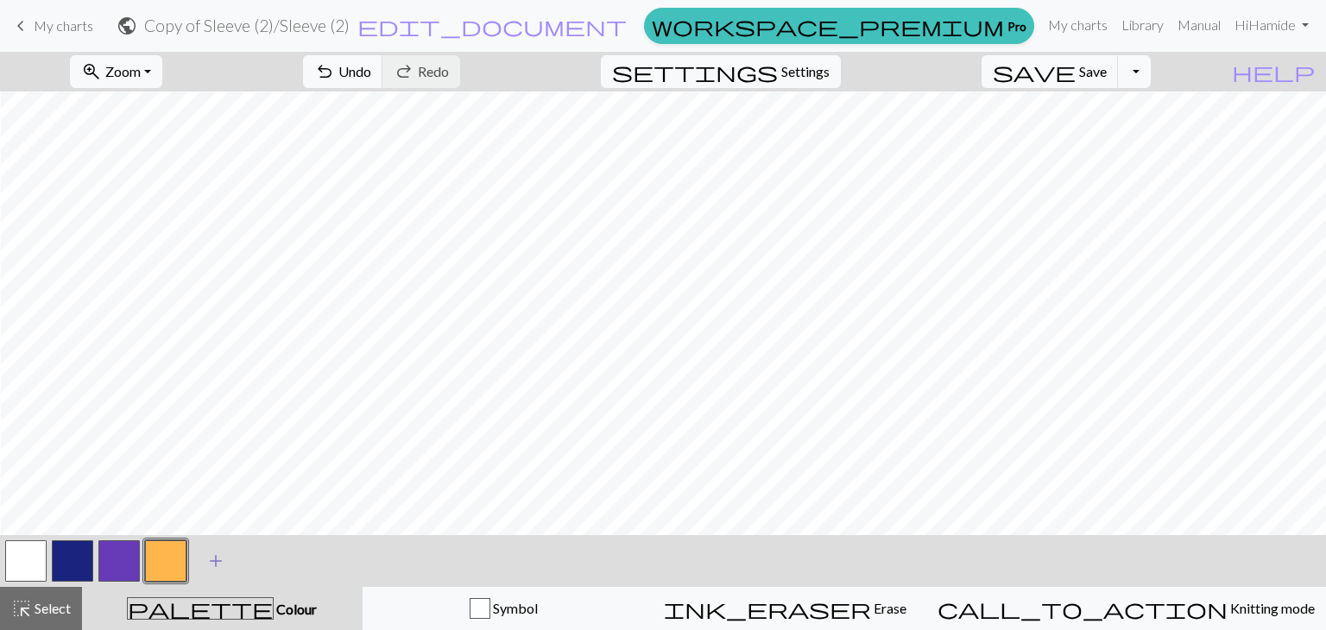
click at [167, 562] on button "button" at bounding box center [165, 560] width 41 height 41
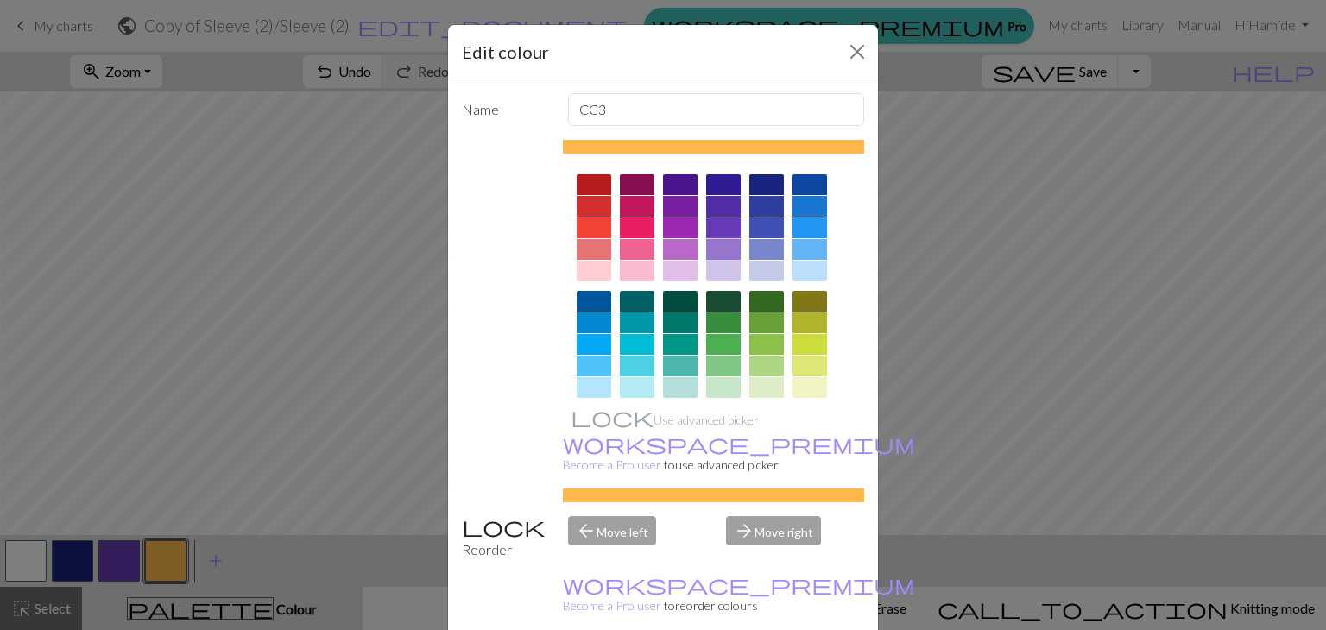
click at [706, 249] on div at bounding box center [723, 249] width 35 height 21
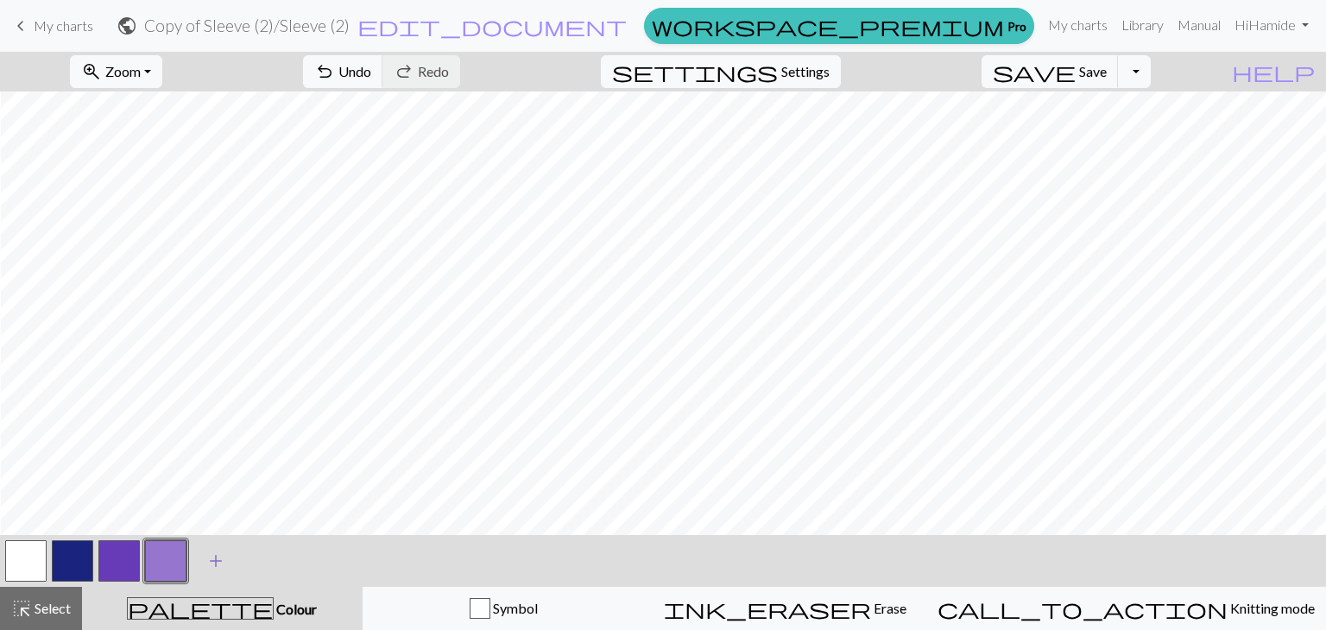
click at [215, 565] on span "add" at bounding box center [215, 561] width 21 height 24
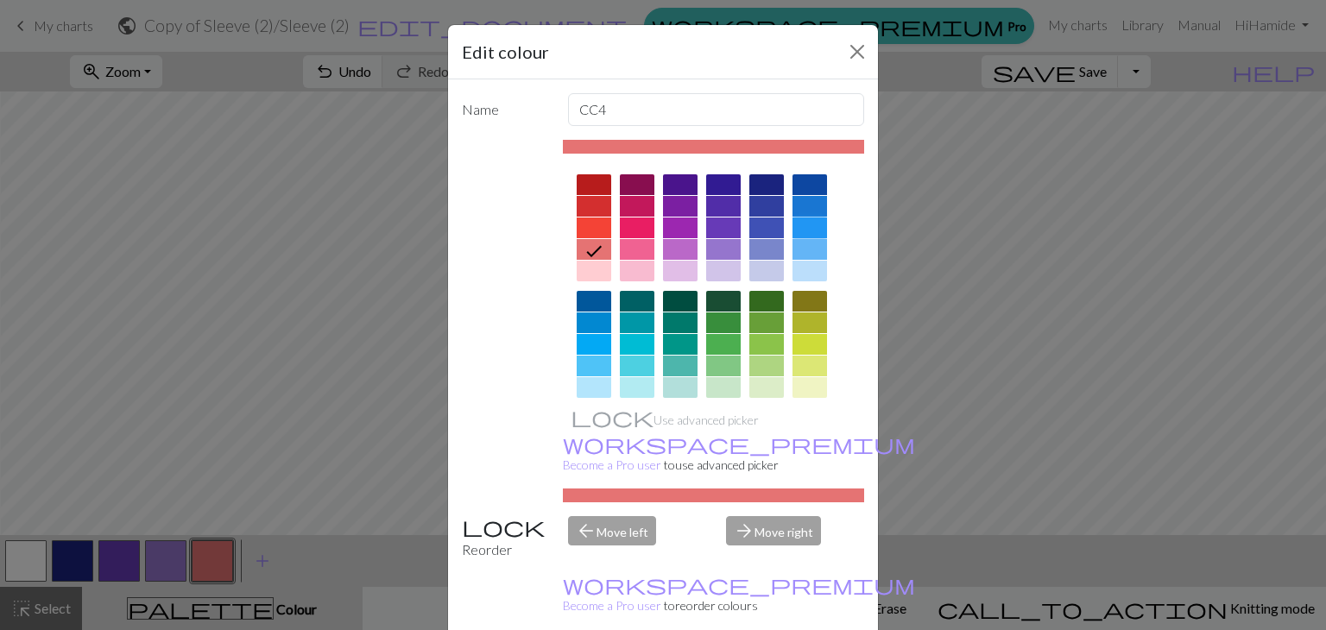
click at [804, 229] on div at bounding box center [809, 228] width 35 height 21
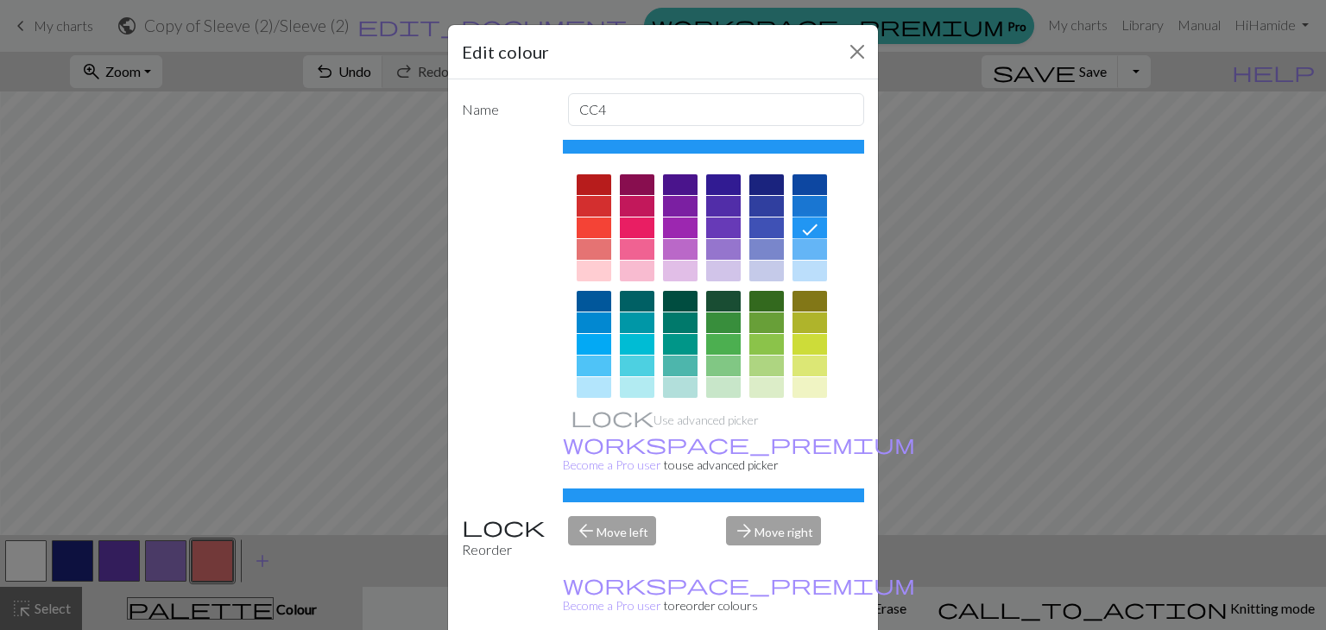
click at [797, 199] on div at bounding box center [809, 206] width 35 height 21
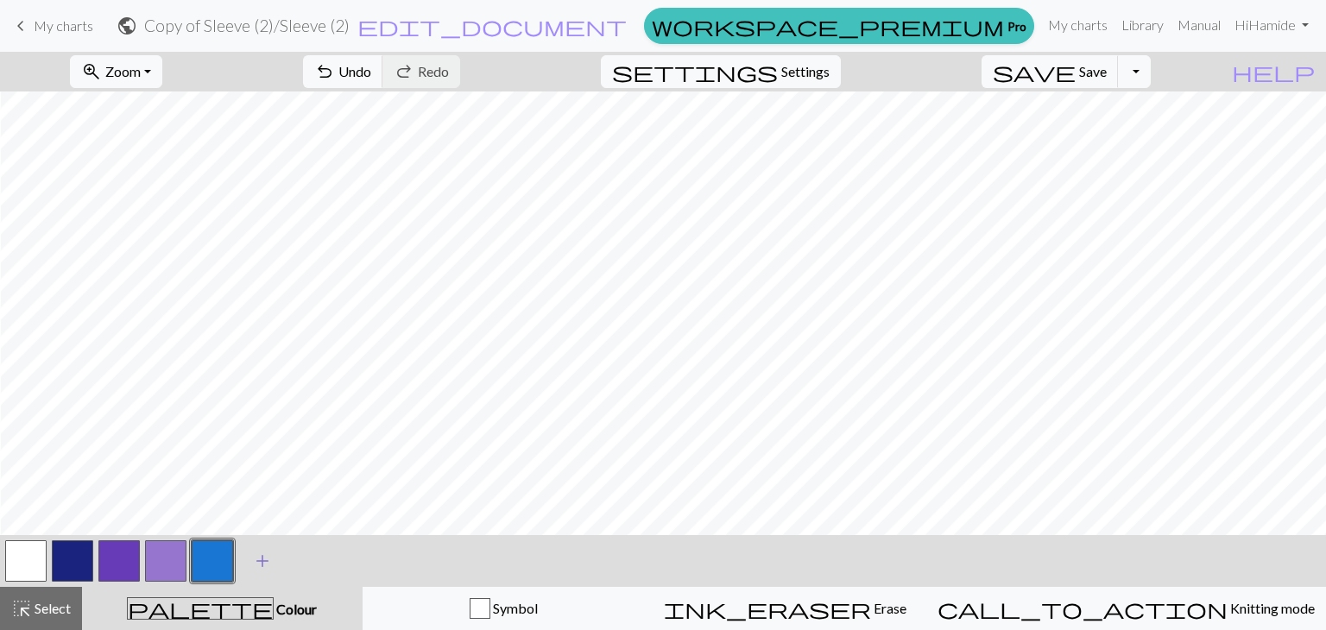
click at [249, 551] on button "add Add a colour" at bounding box center [262, 561] width 43 height 43
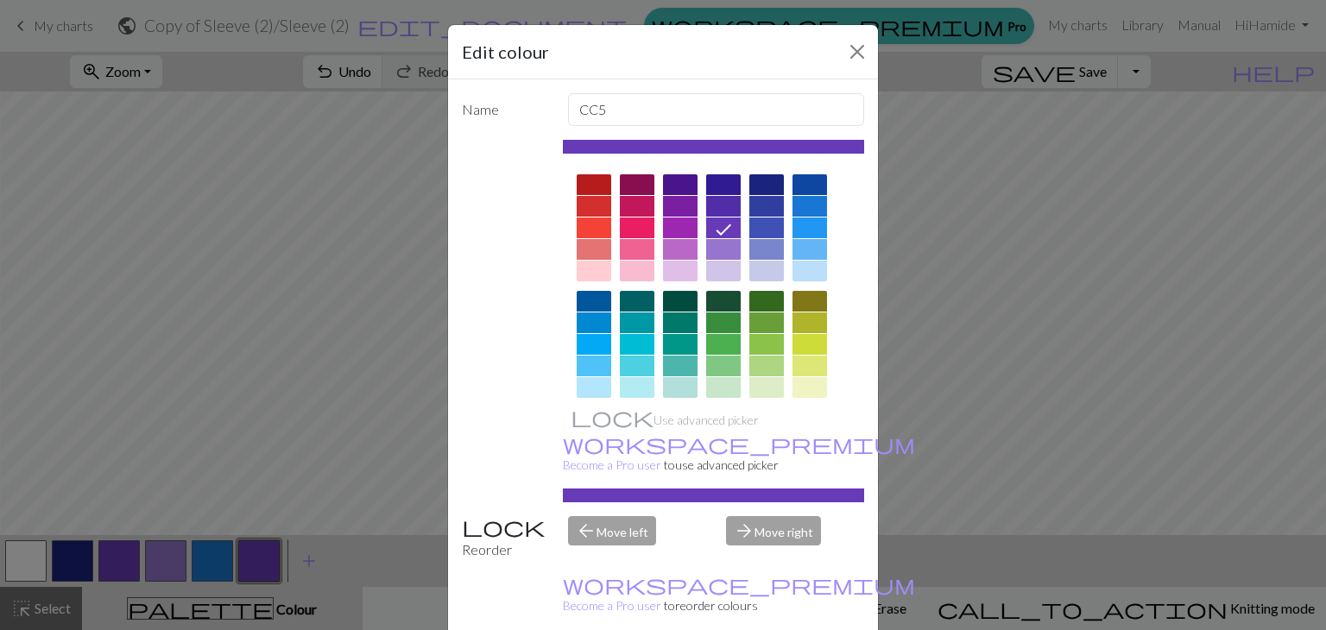
click at [808, 246] on div at bounding box center [809, 249] width 35 height 21
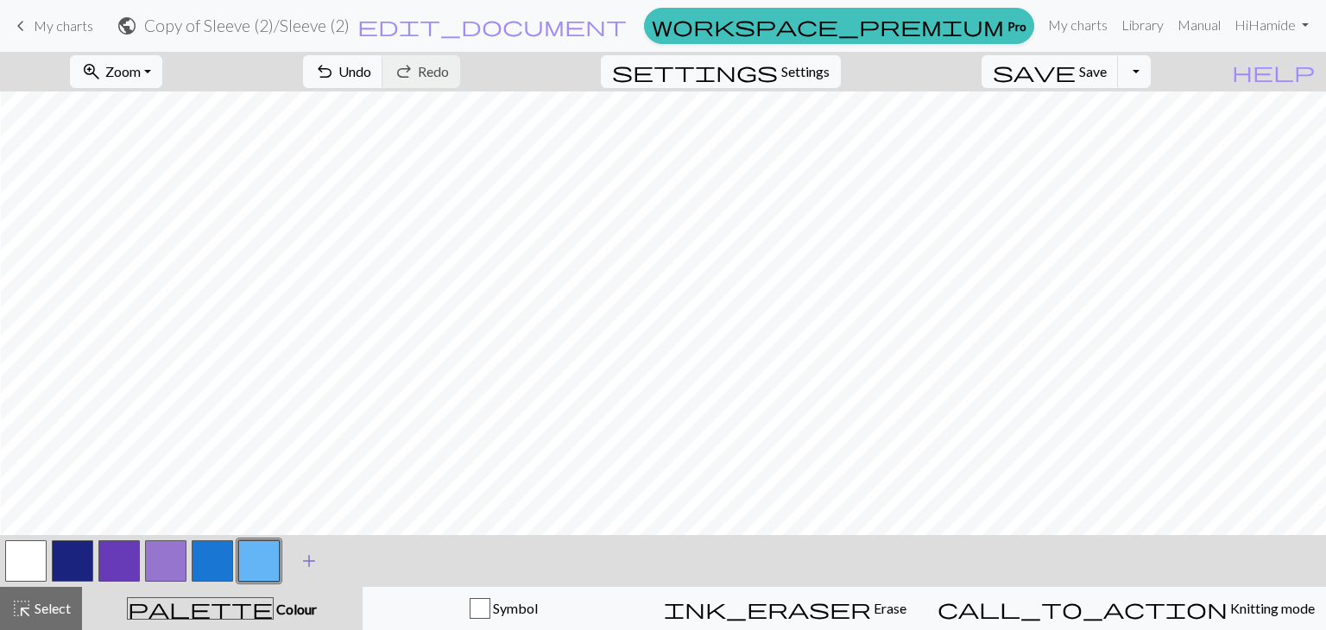
click at [307, 557] on span "add" at bounding box center [309, 561] width 21 height 24
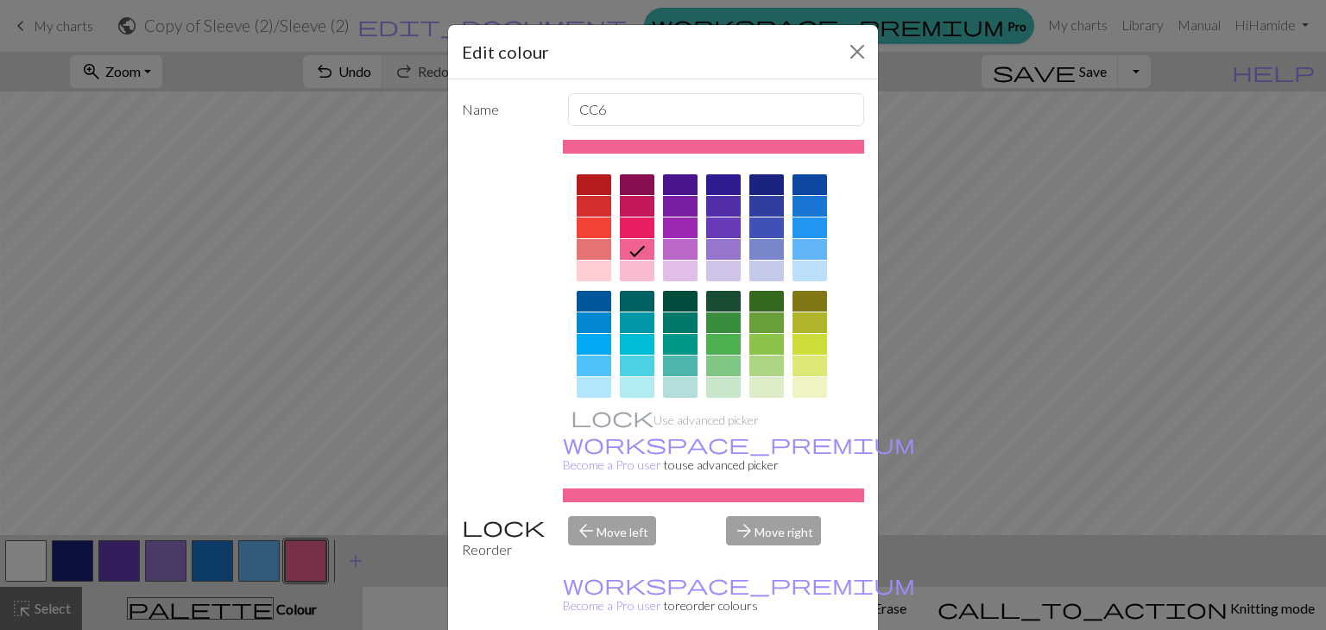
scroll to position [173, 0]
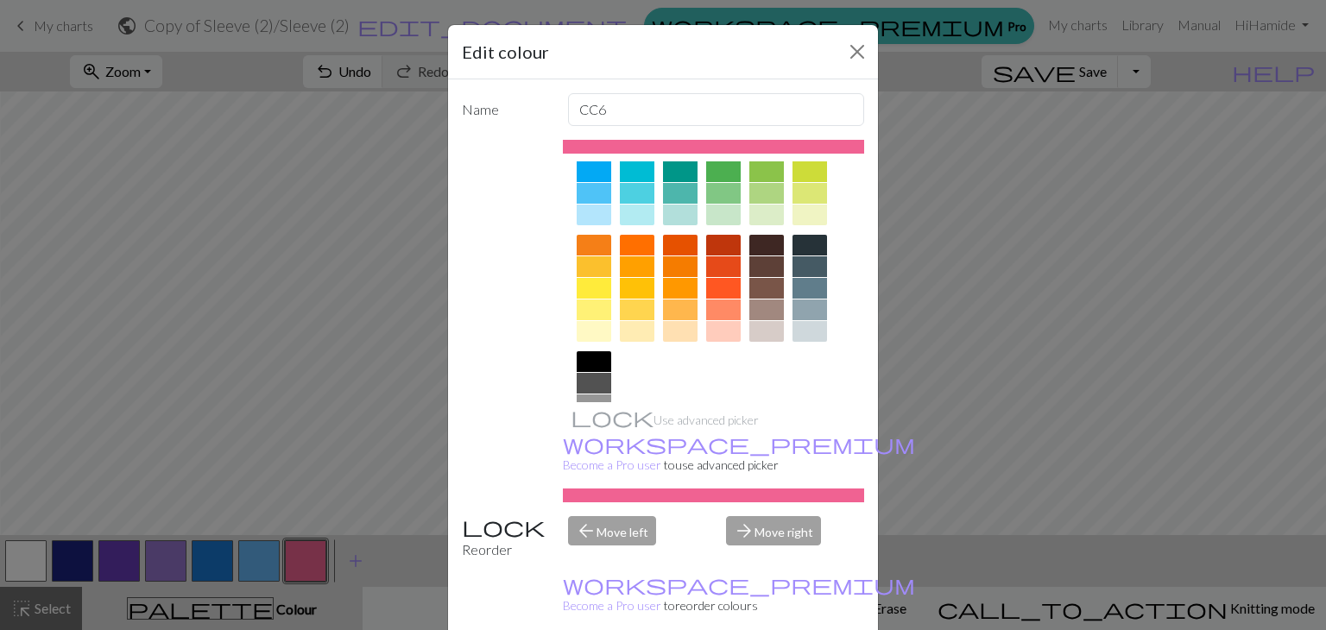
click at [587, 308] on div at bounding box center [594, 310] width 35 height 21
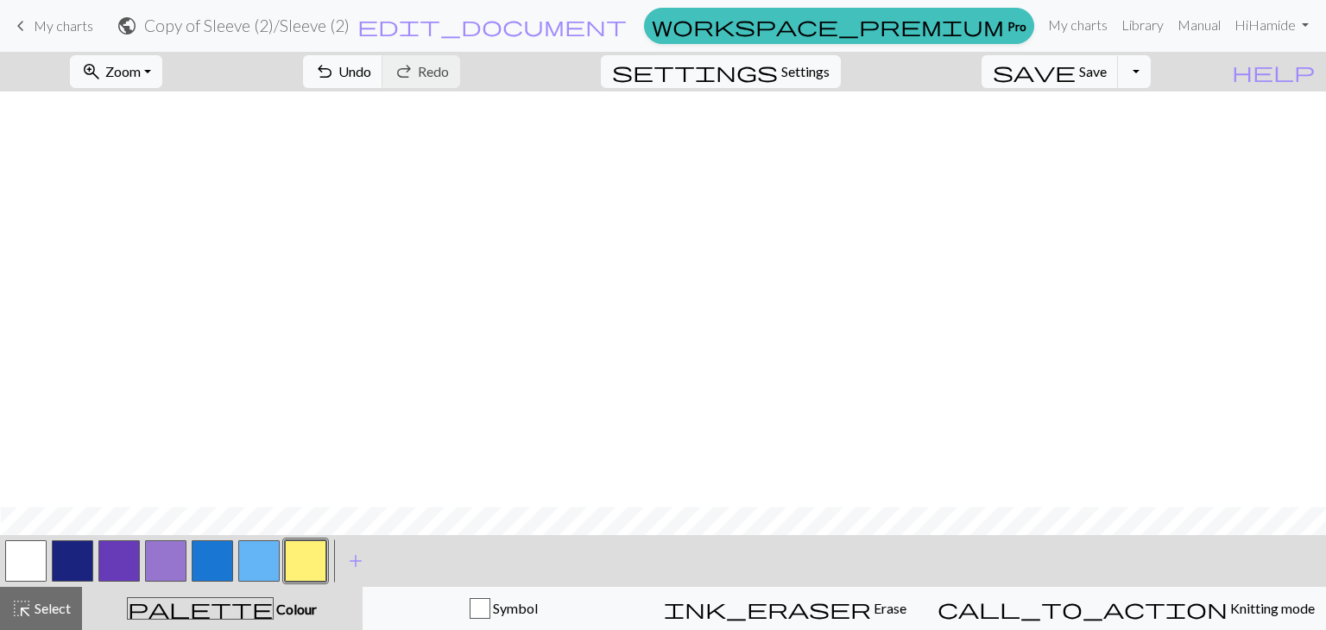
scroll to position [1028, 953]
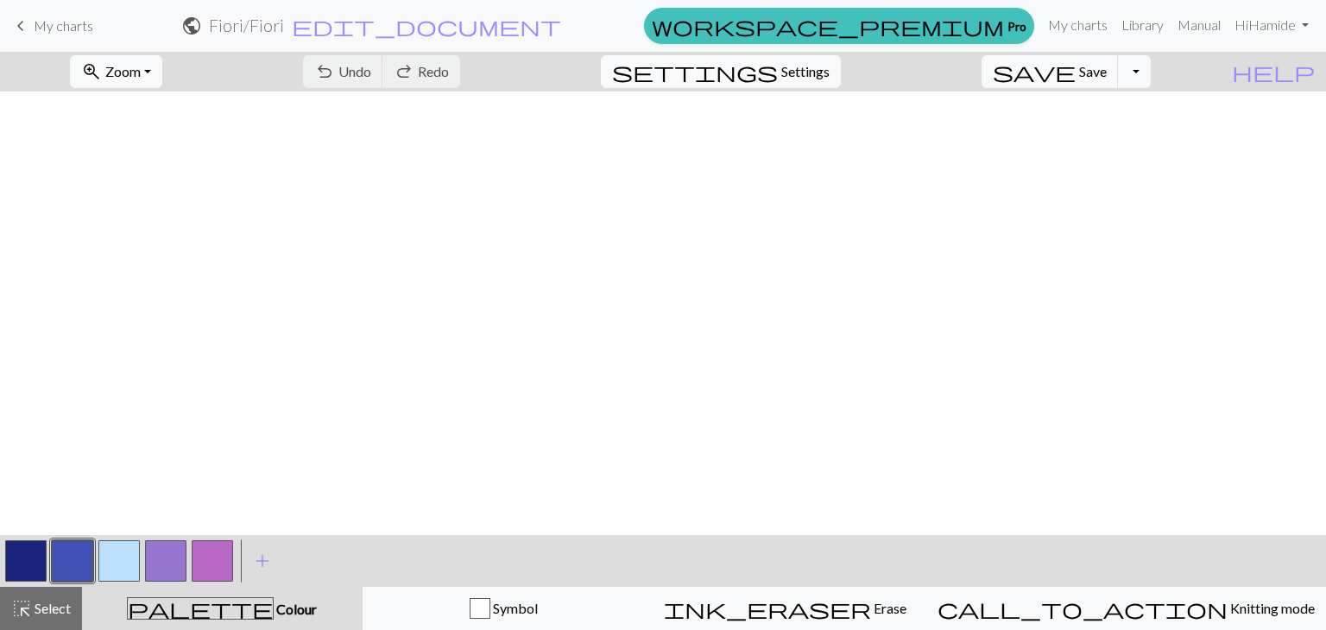
scroll to position [1373, 0]
